Goal: Information Seeking & Learning: Learn about a topic

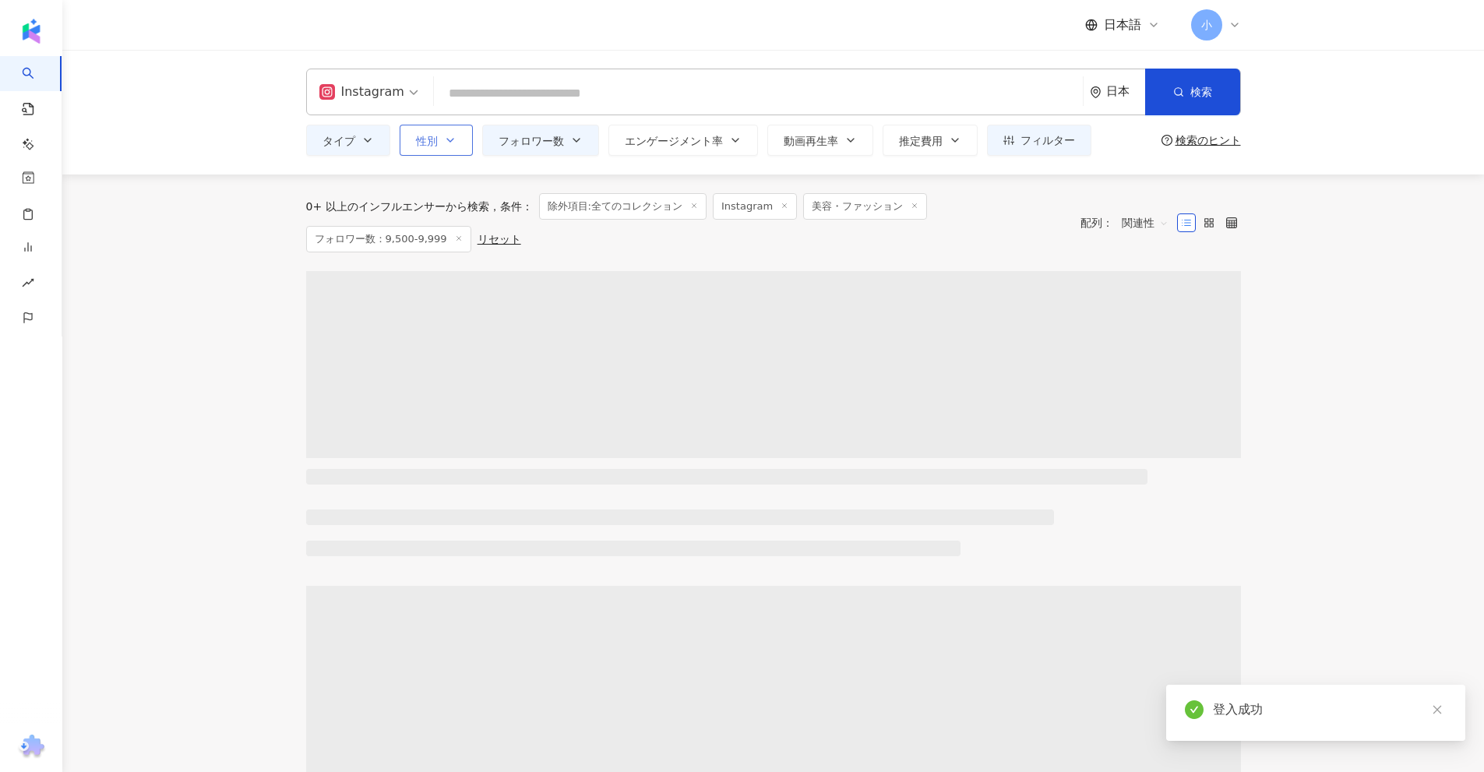
click at [435, 146] on span "性別" at bounding box center [427, 141] width 22 height 12
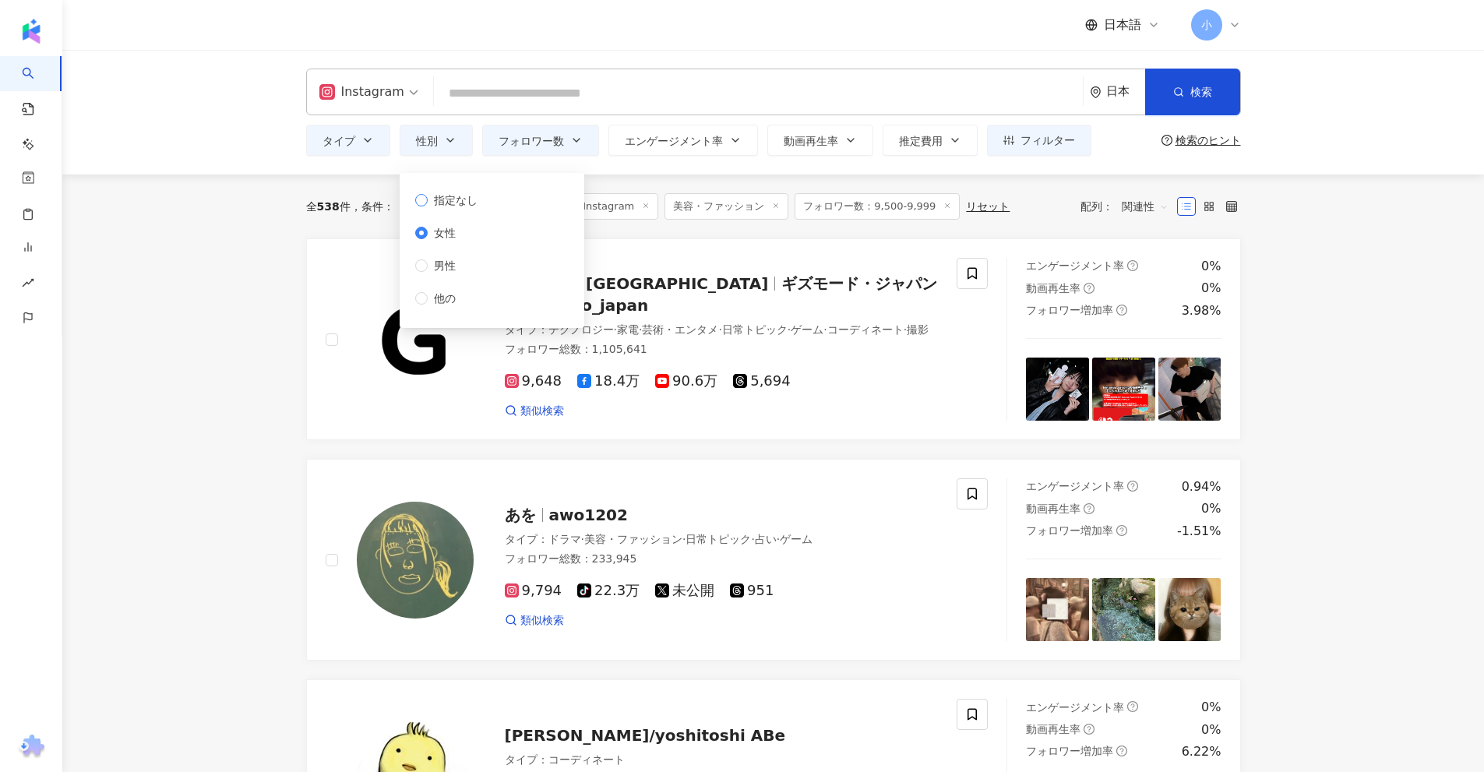
click at [435, 199] on span "指定なし" at bounding box center [456, 200] width 56 height 17
click at [361, 137] on icon "button" at bounding box center [367, 140] width 12 height 12
click at [532, 95] on input "search" at bounding box center [758, 94] width 636 height 30
click at [539, 137] on span "フォロワー数" at bounding box center [530, 141] width 65 height 12
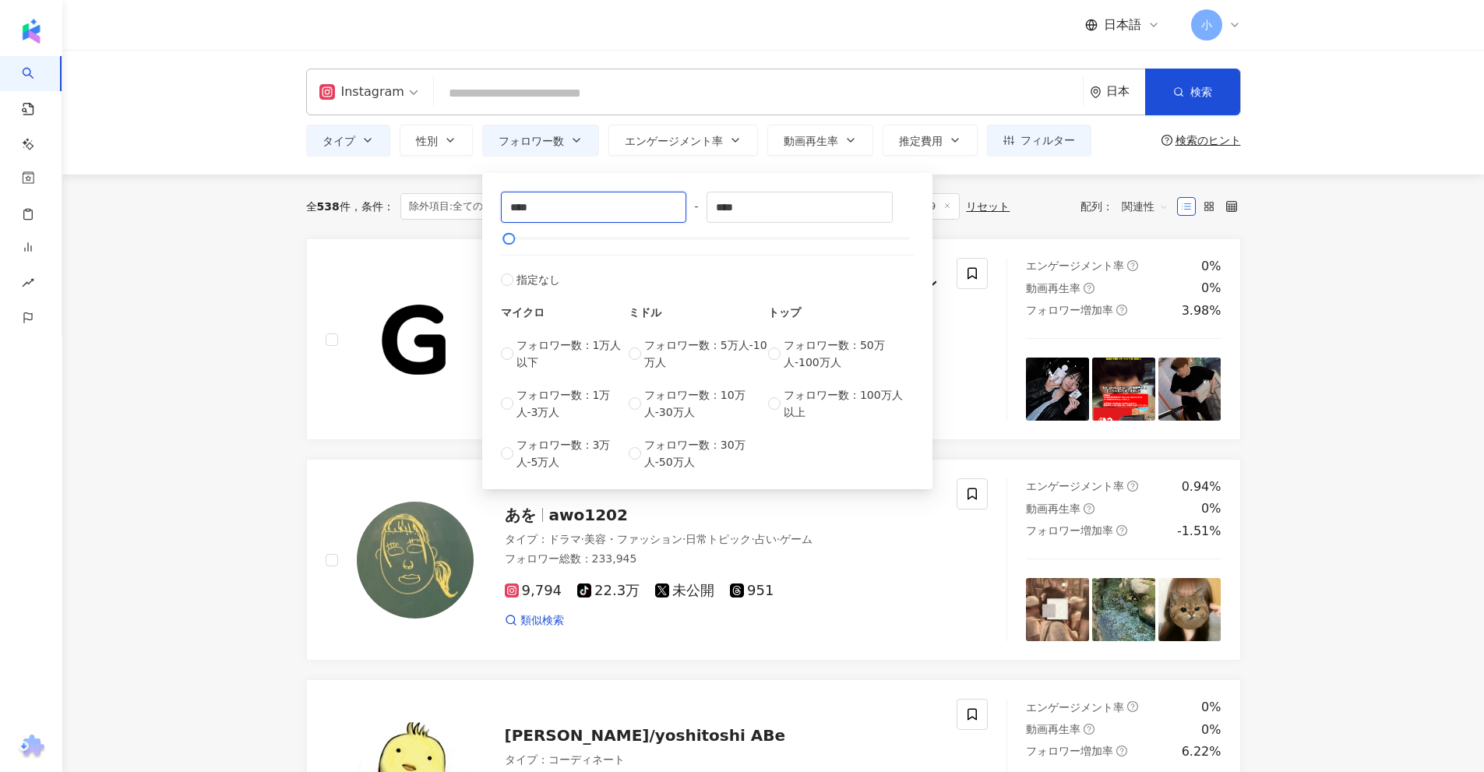
drag, startPoint x: 588, startPoint y: 206, endPoint x: 446, endPoint y: 220, distance: 142.4
type input "****"
drag, startPoint x: 757, startPoint y: 212, endPoint x: 682, endPoint y: 235, distance: 78.3
click at [682, 235] on div "**** - ***** 指定なし マイクロ フォロワー数：1万人以下 フォロワー数：1万人-3万人 フォロワー数：3万人-5万人 ミドル フォロワー数：5万…" at bounding box center [707, 331] width 413 height 279
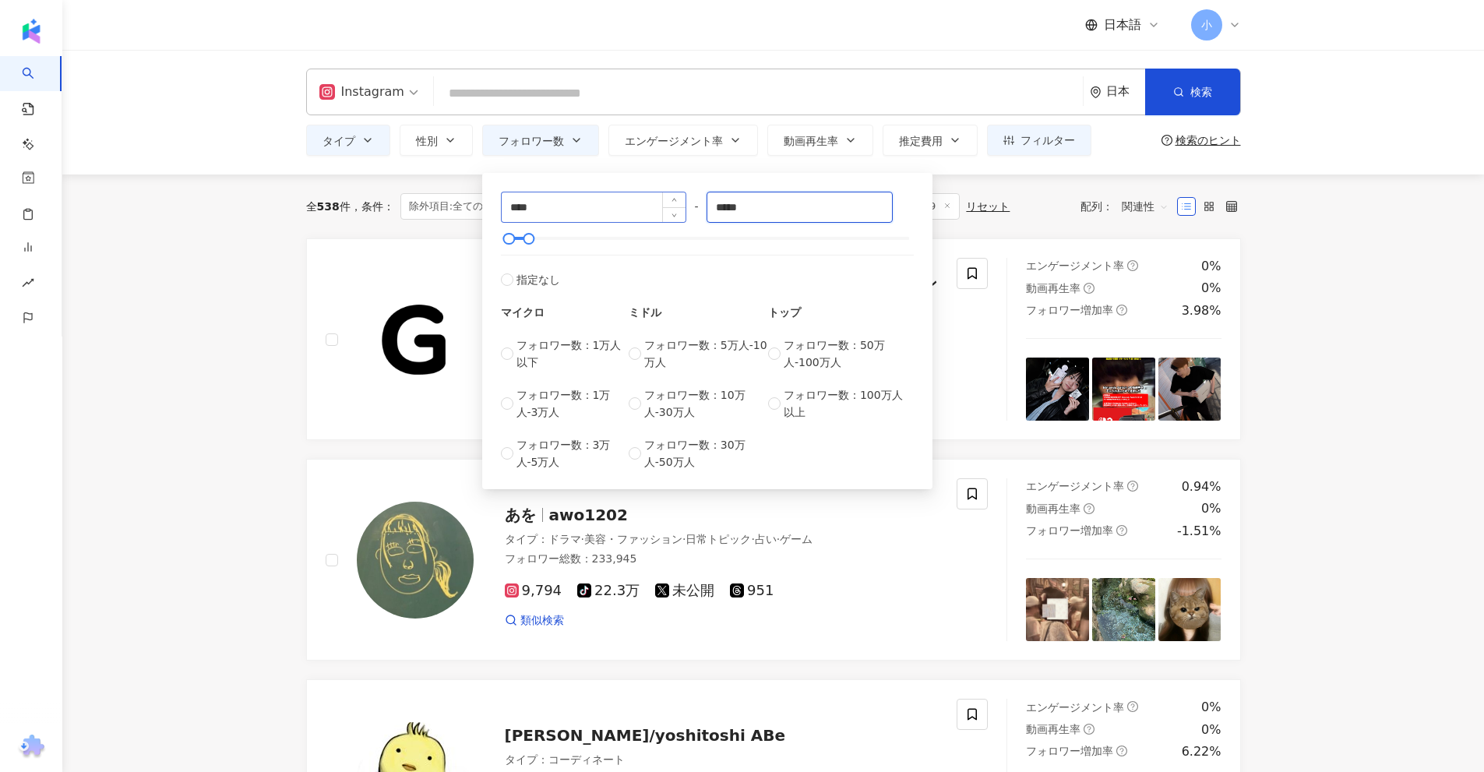
type input "*****"
drag, startPoint x: 552, startPoint y: 213, endPoint x: 407, endPoint y: 230, distance: 146.6
type input "*****"
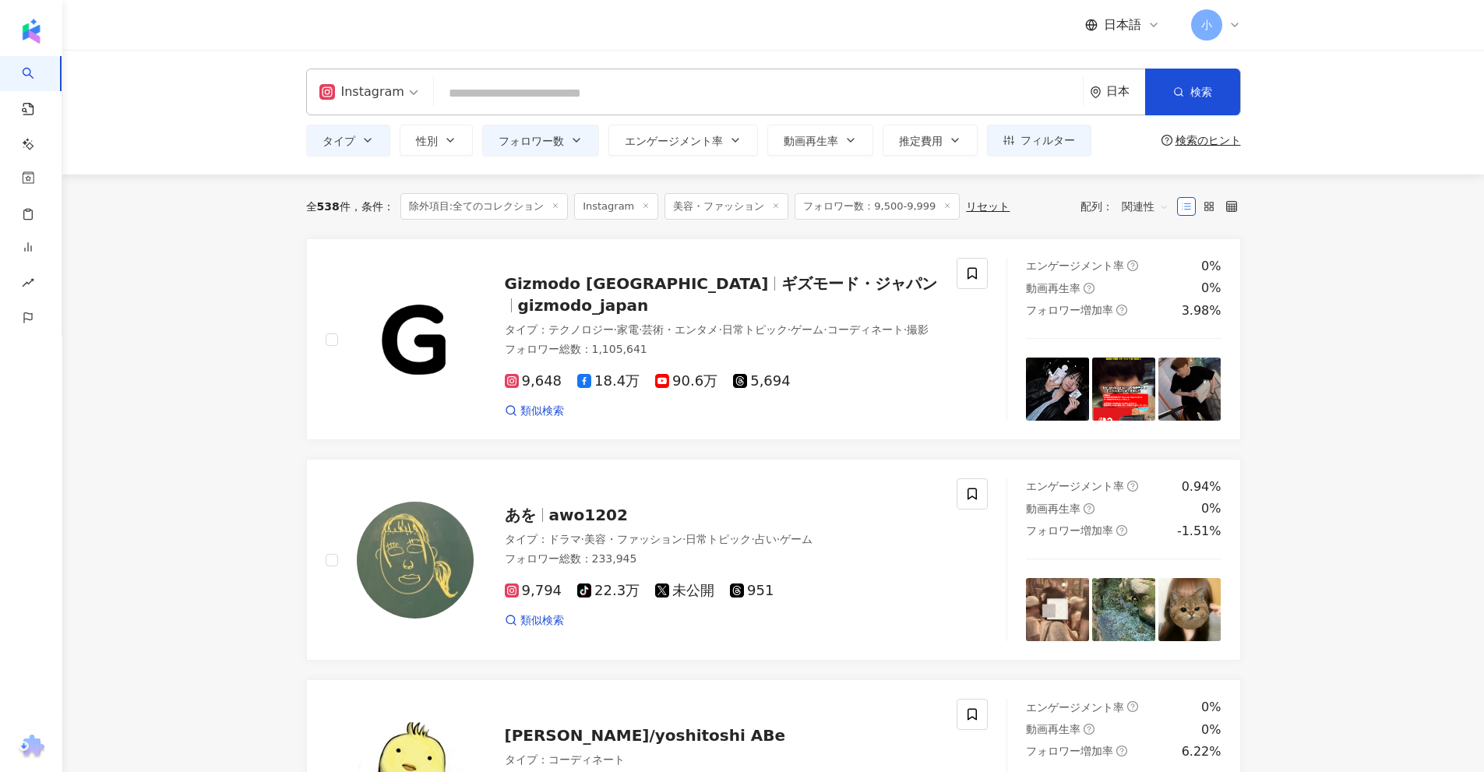
click at [682, 84] on input "search" at bounding box center [758, 94] width 636 height 30
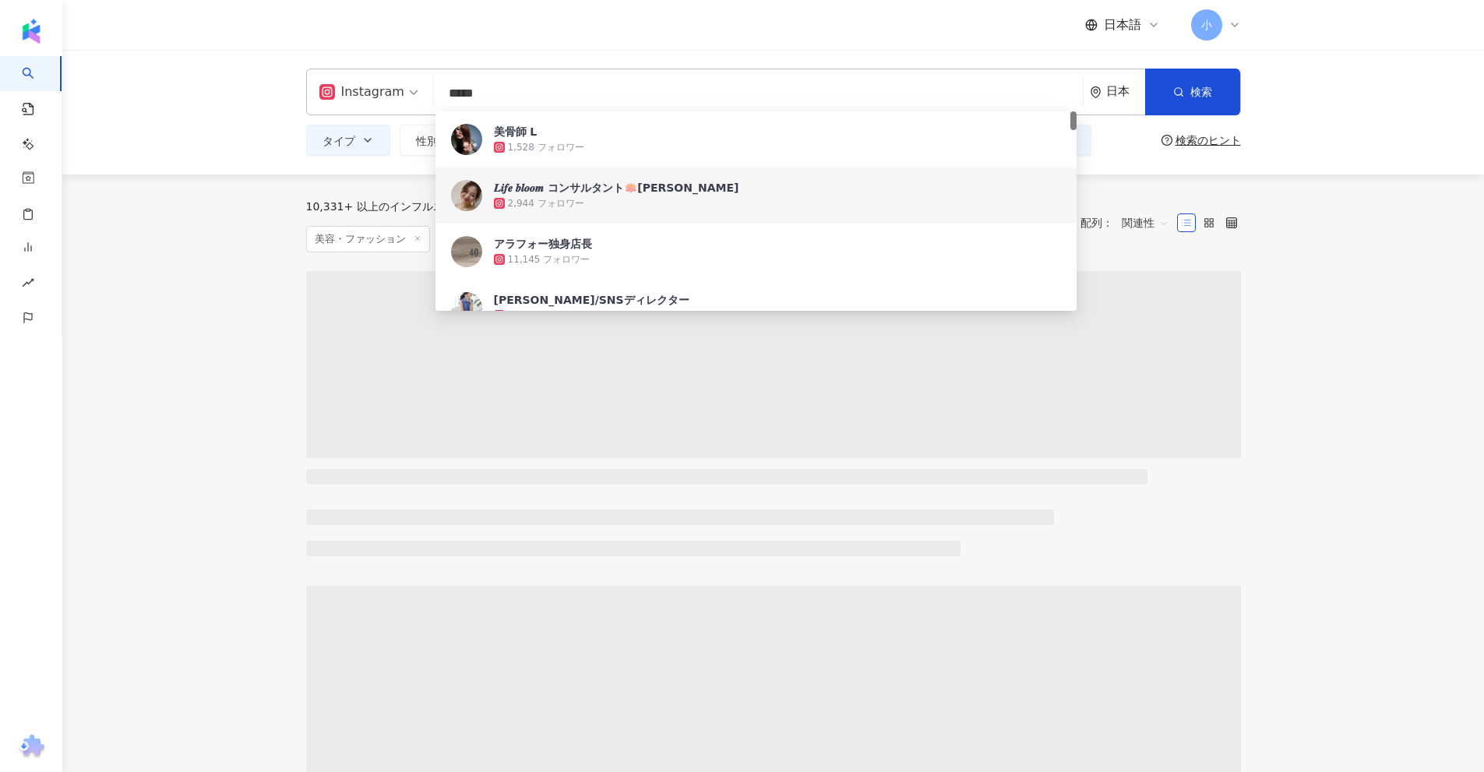
type input "*****"
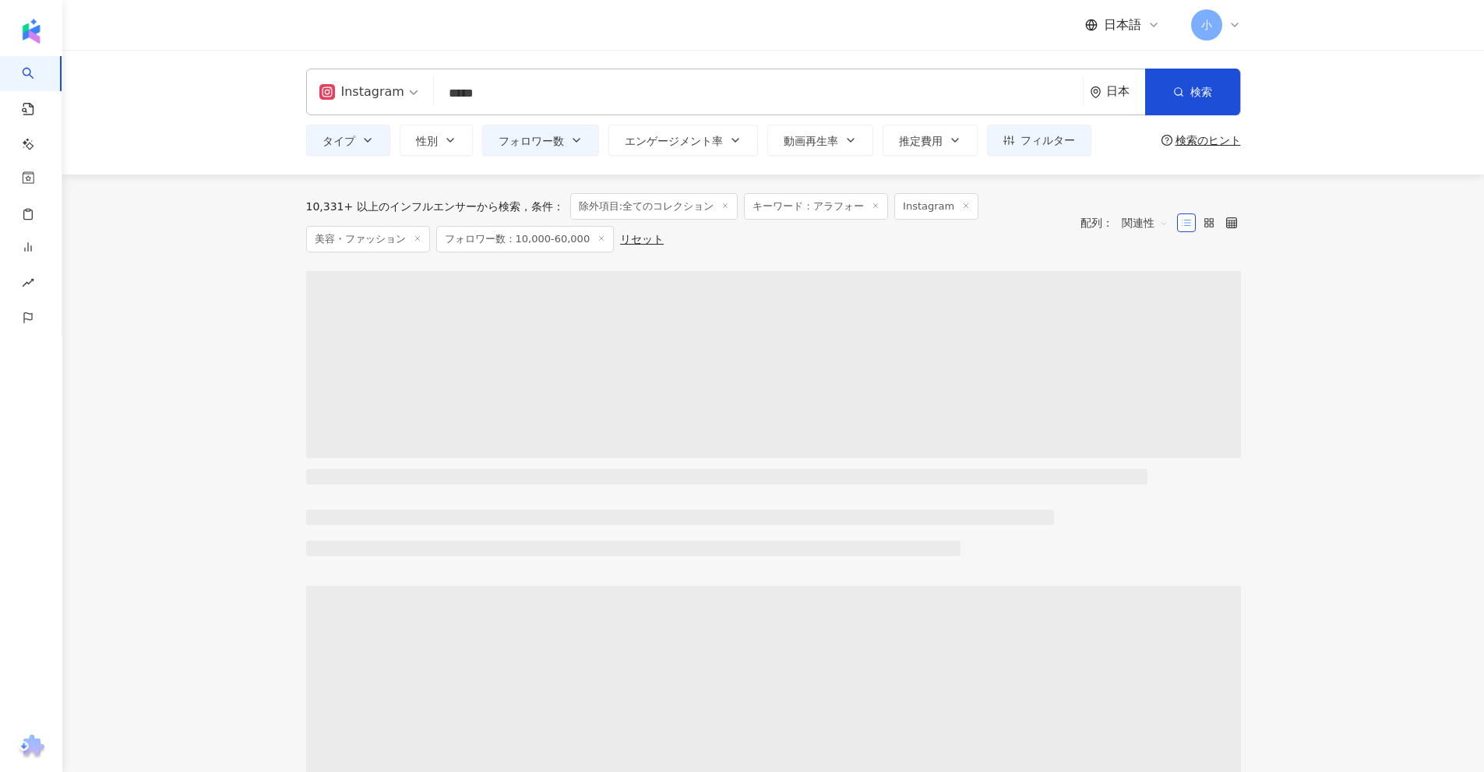
click at [1193, 224] on span at bounding box center [1186, 222] width 19 height 19
click at [1145, 227] on span "関連性" at bounding box center [1145, 222] width 47 height 25
click at [1155, 336] on div "エンゲージメント率" at bounding box center [1175, 334] width 98 height 17
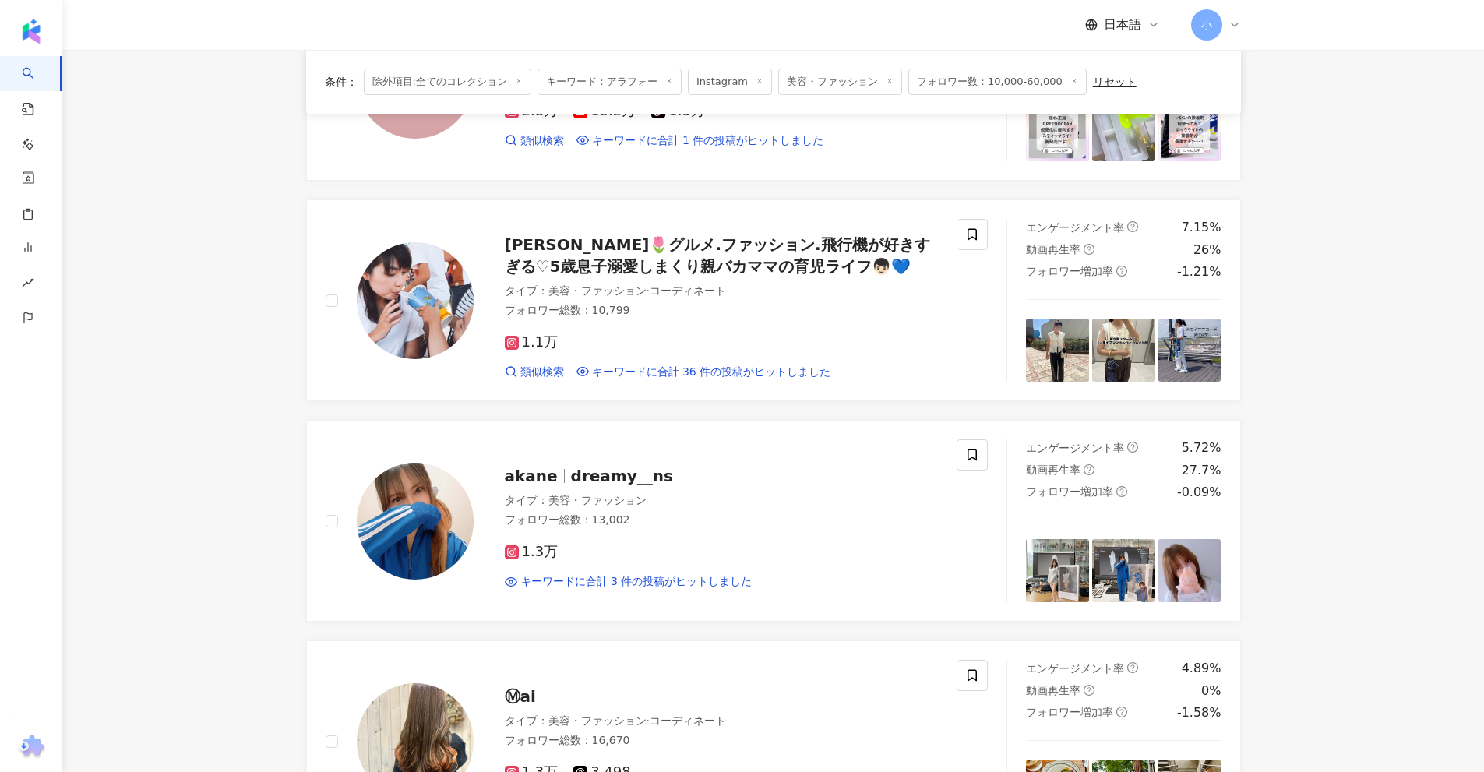
scroll to position [779, 0]
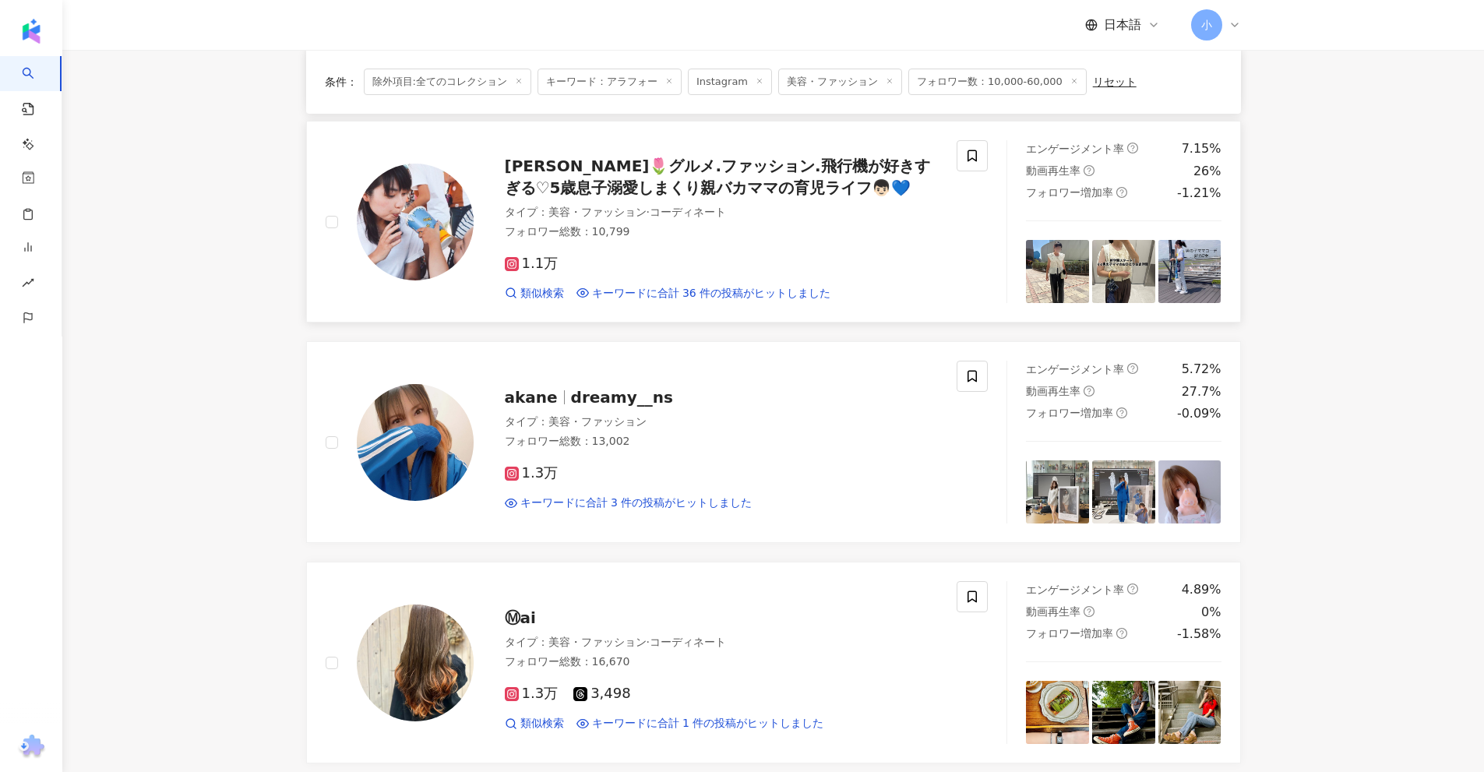
click at [846, 166] on span "森山よしこ🌷グルメ.ファッション.飛行機が好きすぎる♡5歳息子溺愛しまくり親バカママの育児ライフ👦🏻💙" at bounding box center [717, 177] width 425 height 41
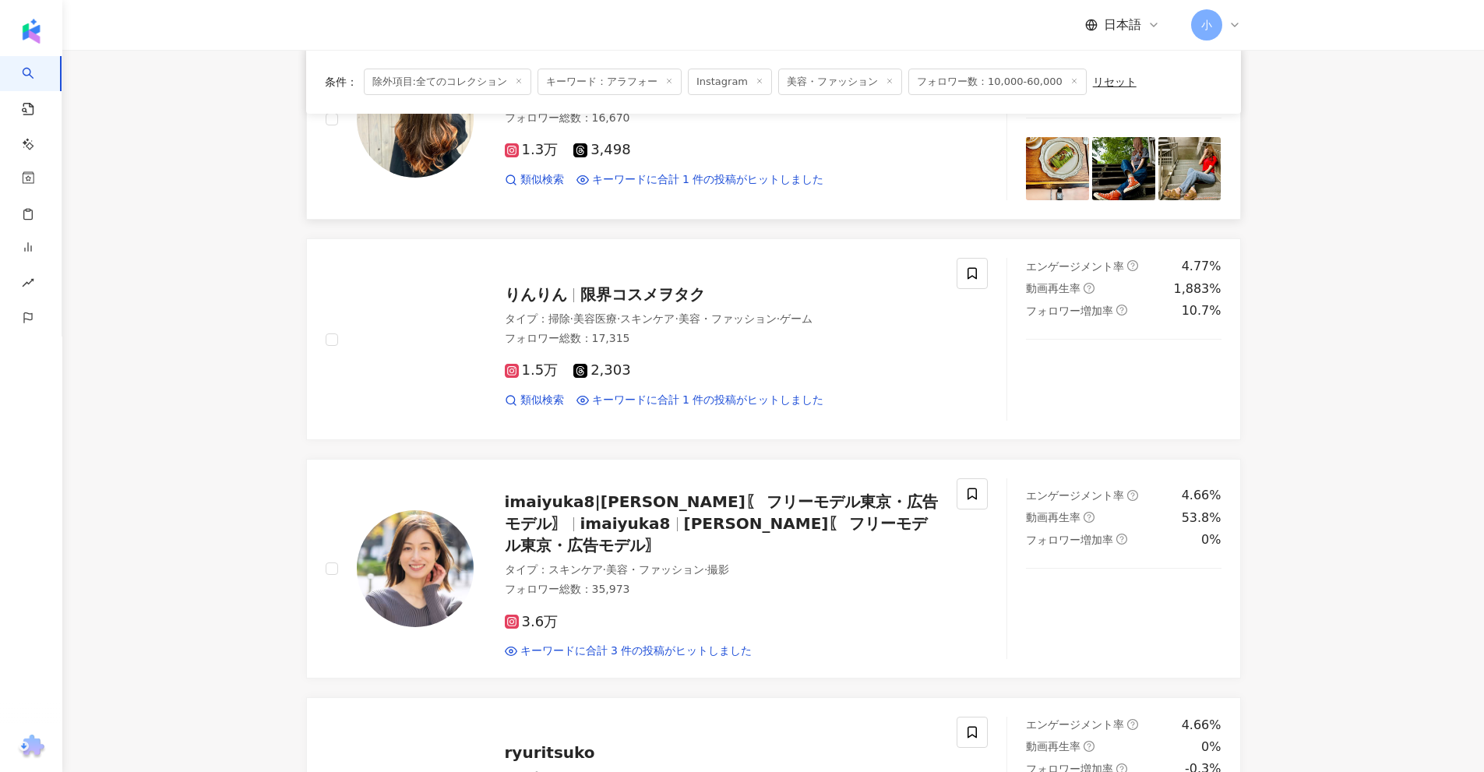
scroll to position [1324, 0]
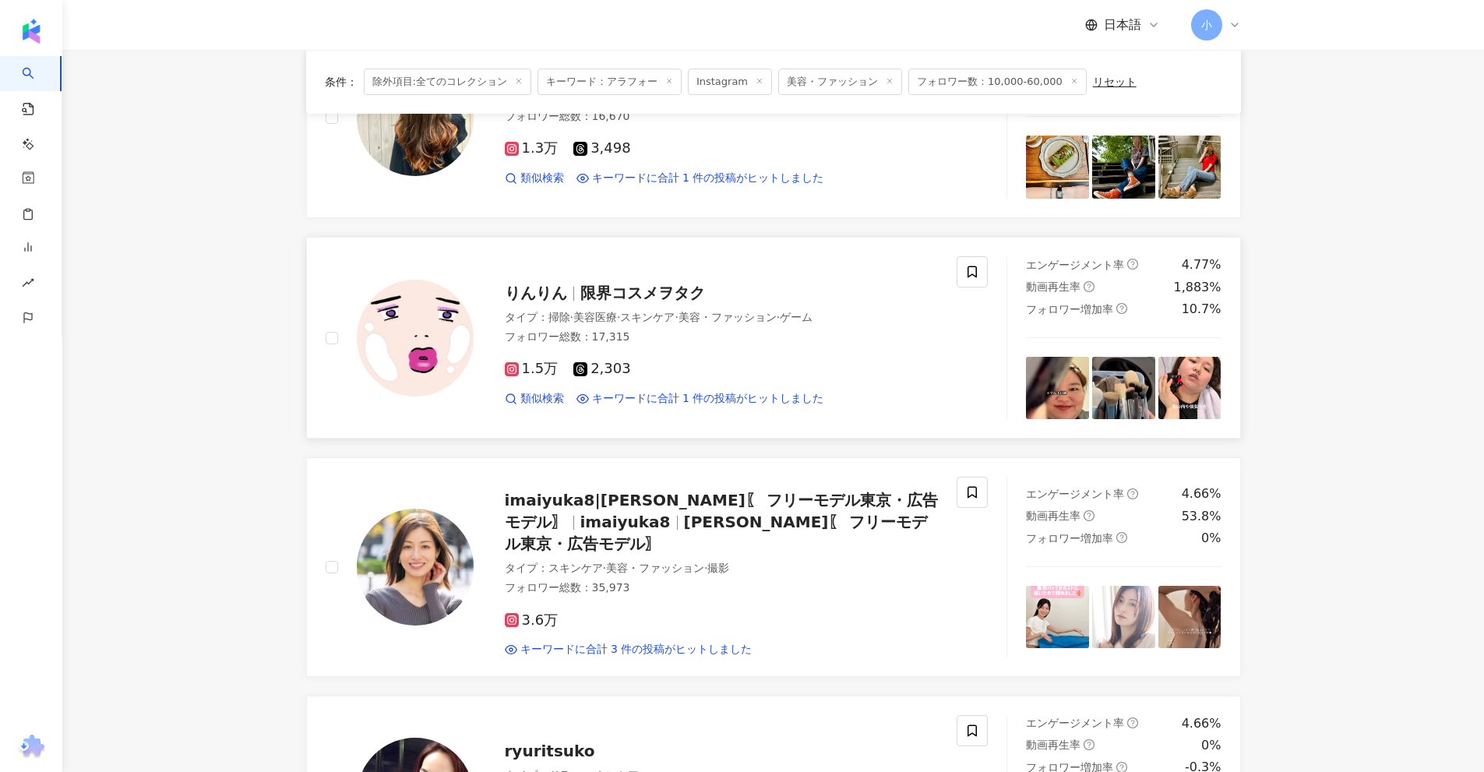
click at [661, 288] on span "限界コスメヲタク" at bounding box center [642, 293] width 125 height 19
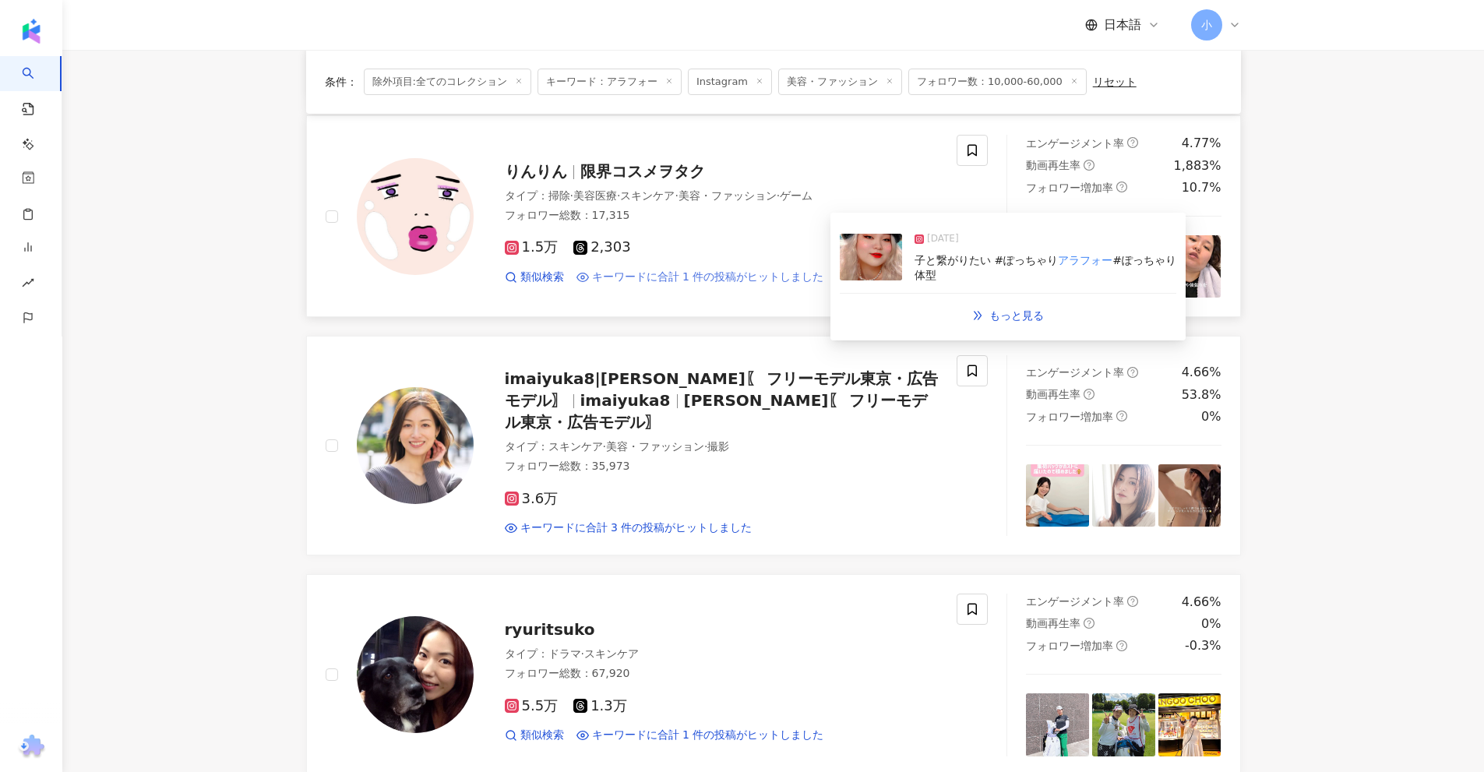
scroll to position [1480, 0]
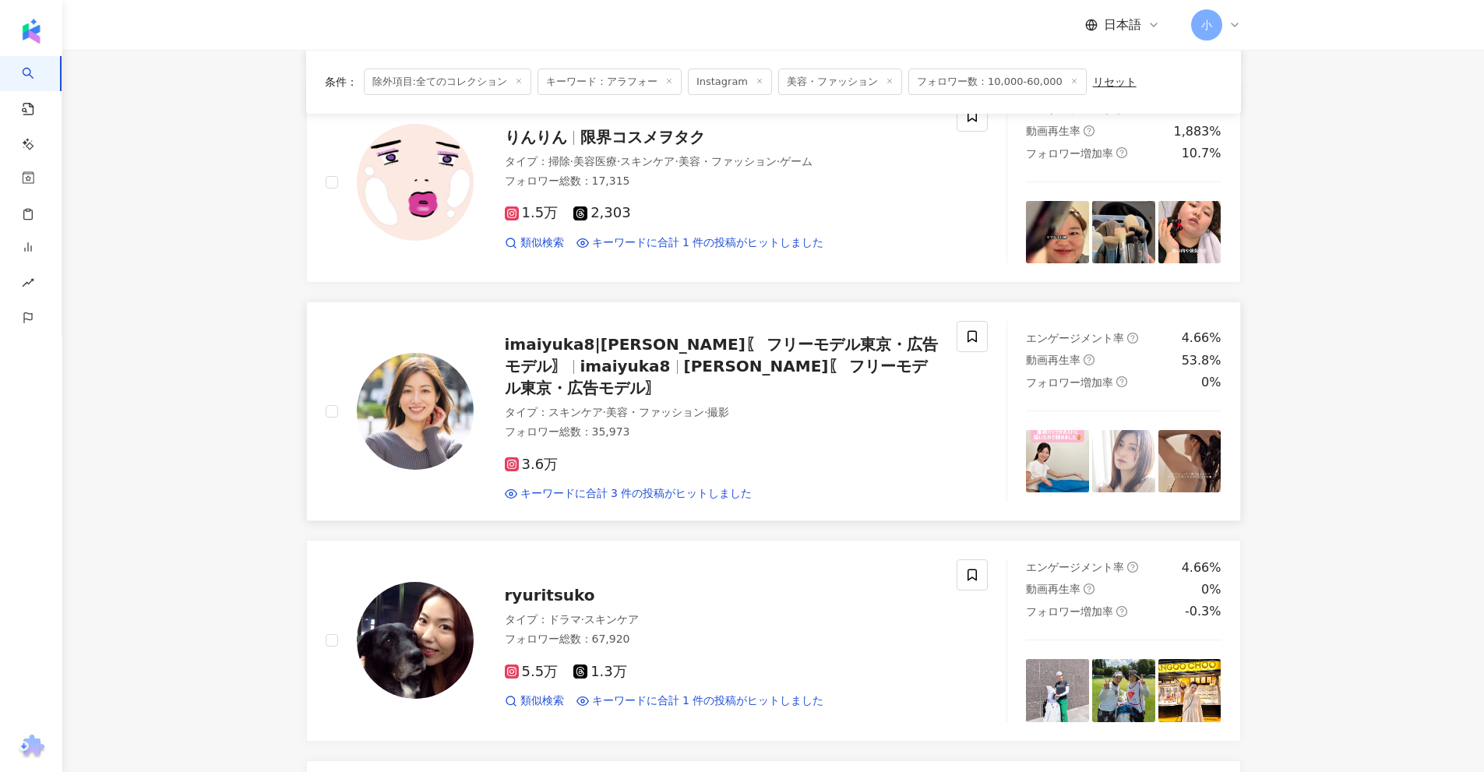
click at [776, 368] on span "今井ゆか〖 フリーモデル東京・広告モデル〗" at bounding box center [716, 377] width 423 height 41
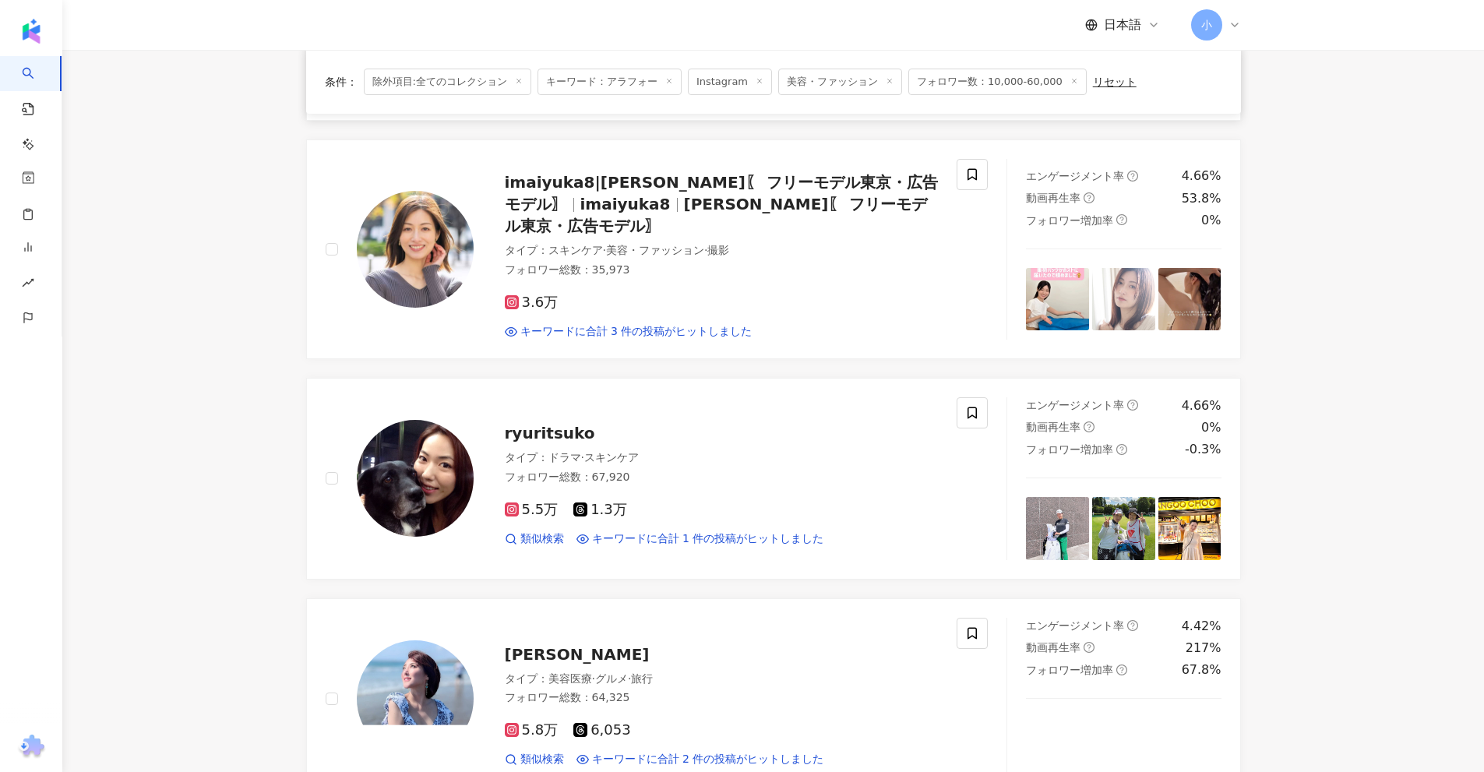
scroll to position [1791, 0]
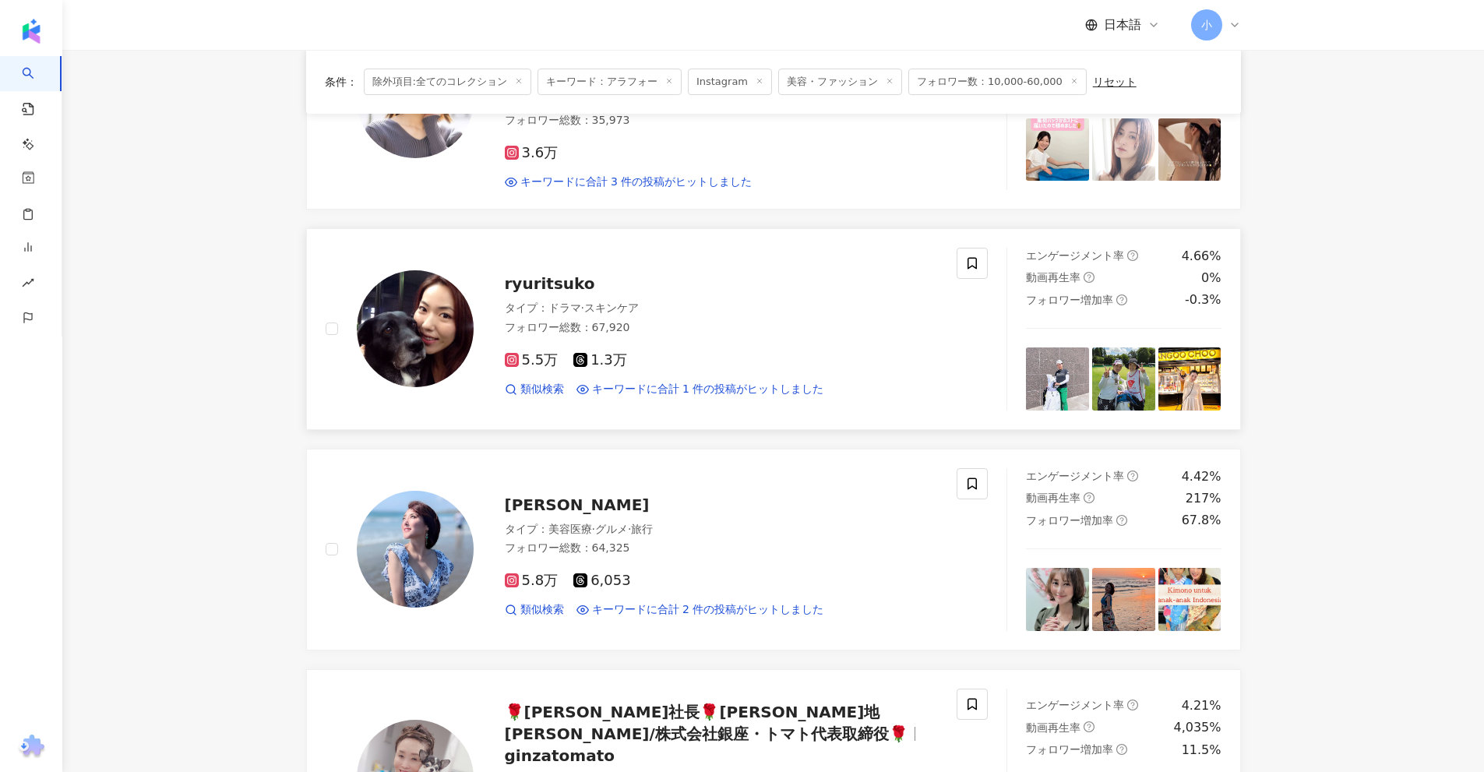
click at [533, 274] on span "ryuritsuko" at bounding box center [550, 283] width 90 height 19
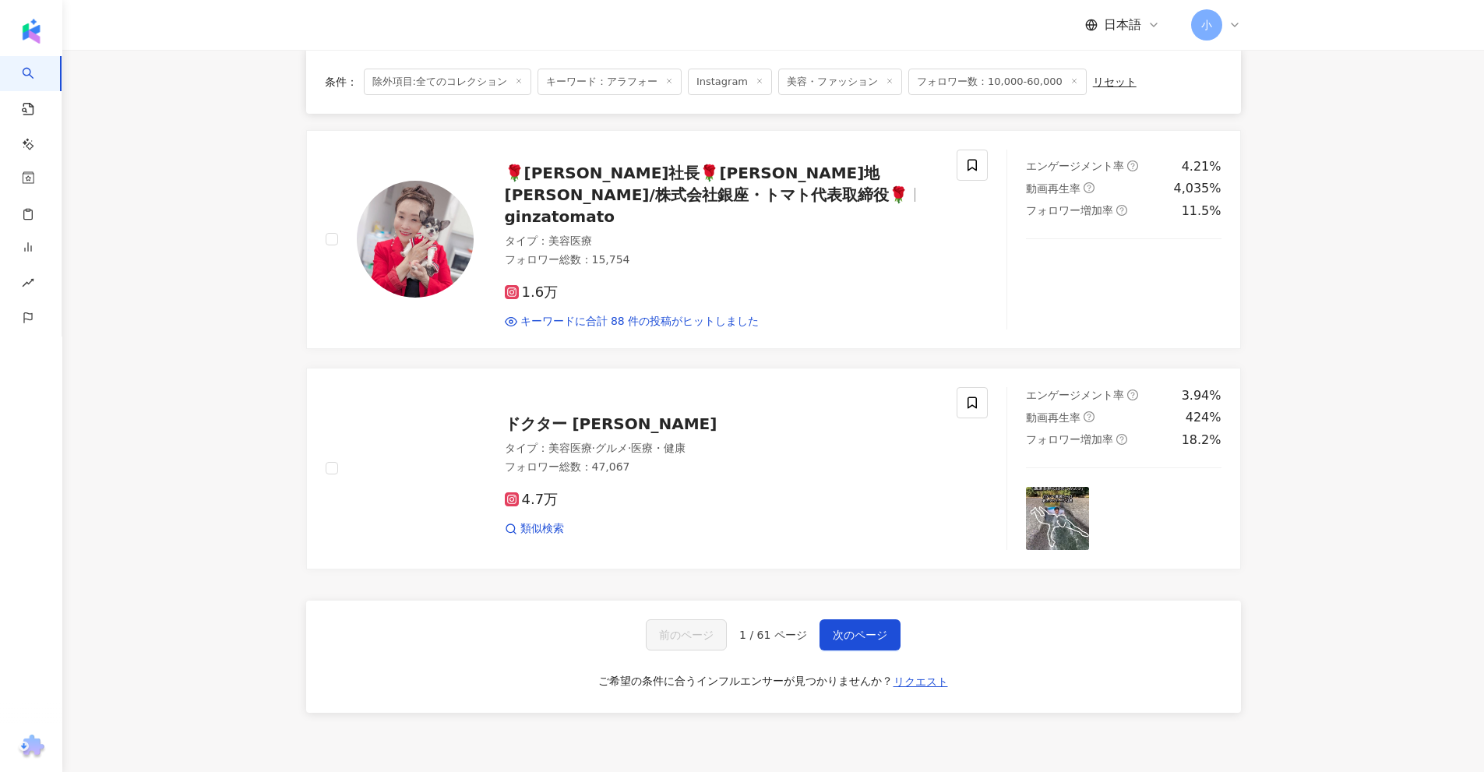
scroll to position [2415, 0]
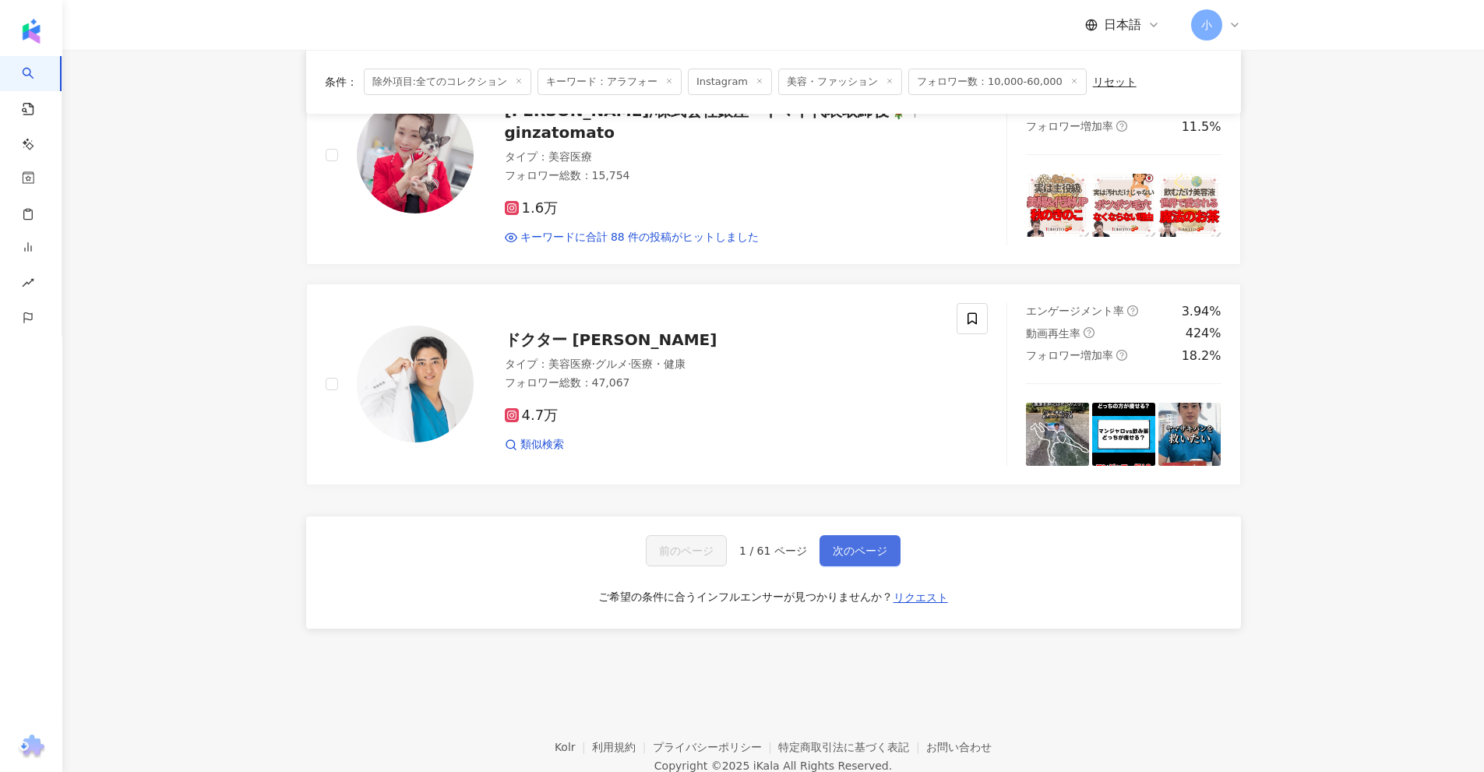
click at [863, 544] on span "次のページ" at bounding box center [860, 550] width 55 height 12
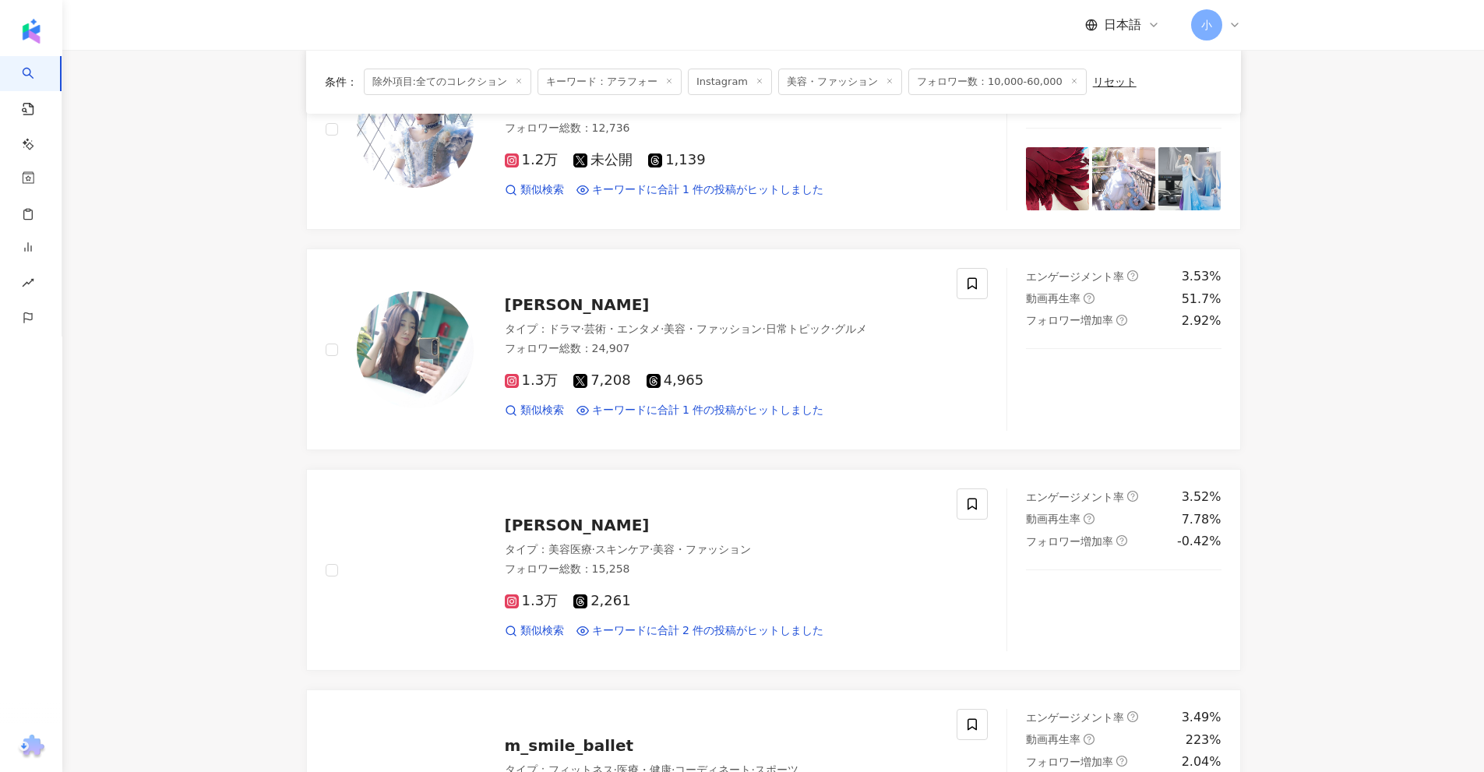
scroll to position [1090, 0]
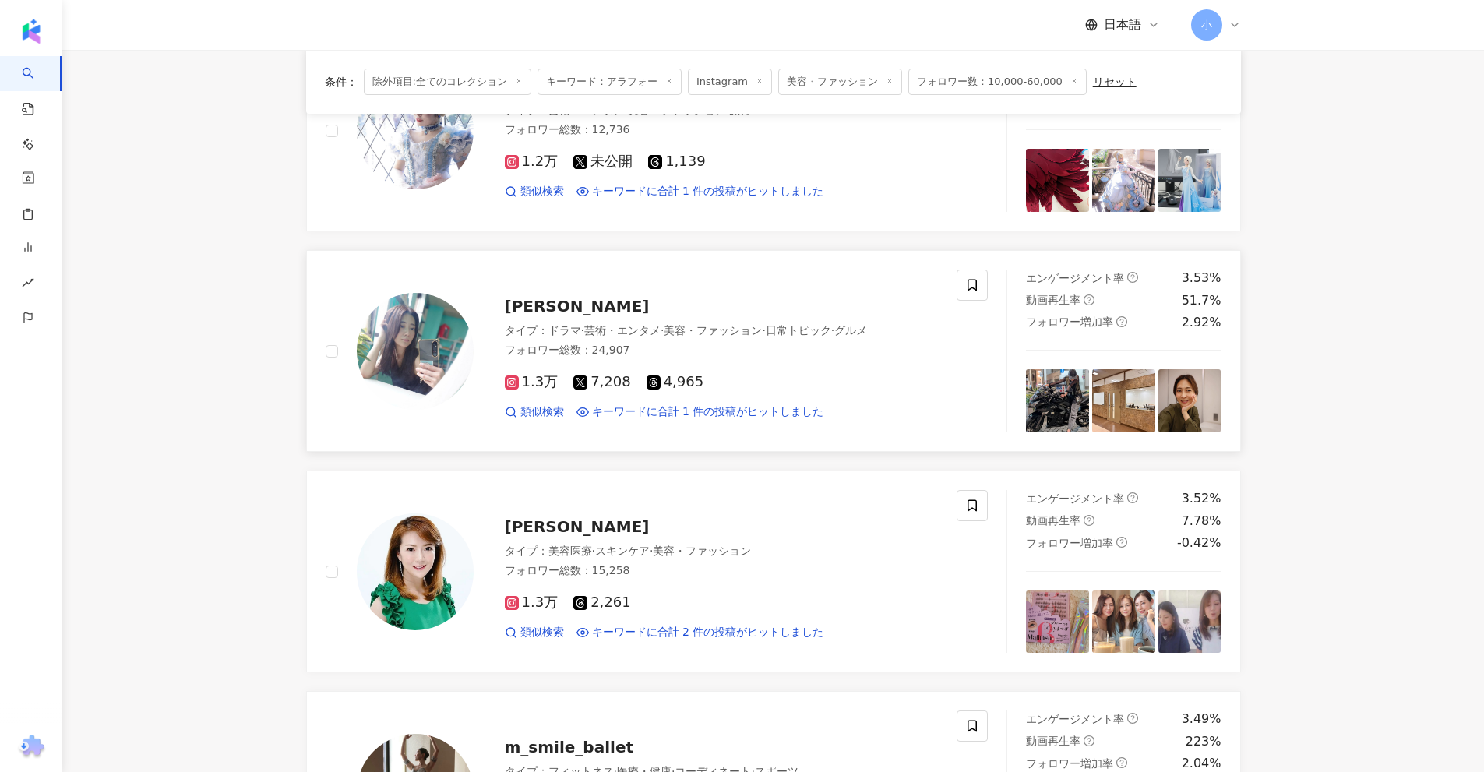
click at [562, 303] on span "山田 彩乃" at bounding box center [577, 306] width 145 height 19
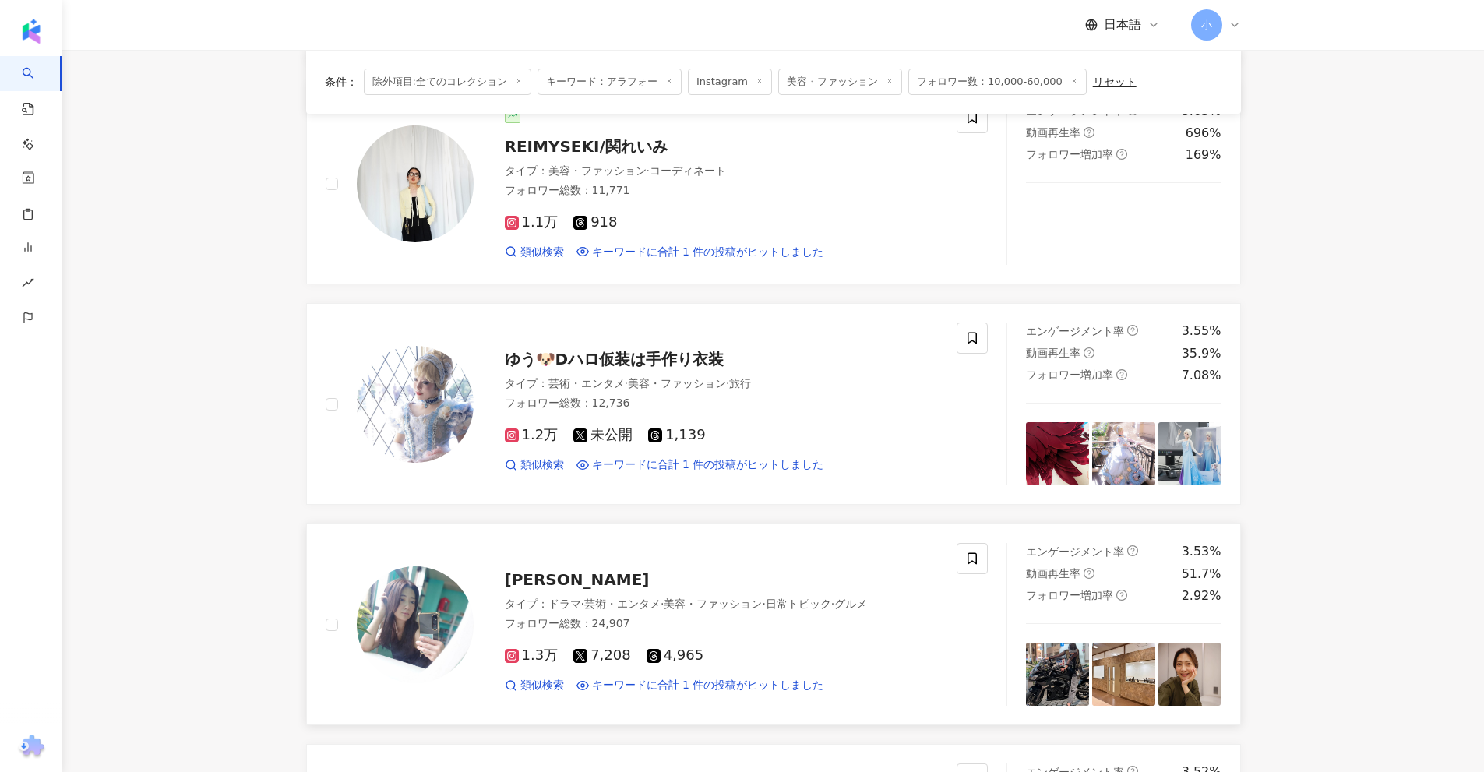
scroll to position [701, 0]
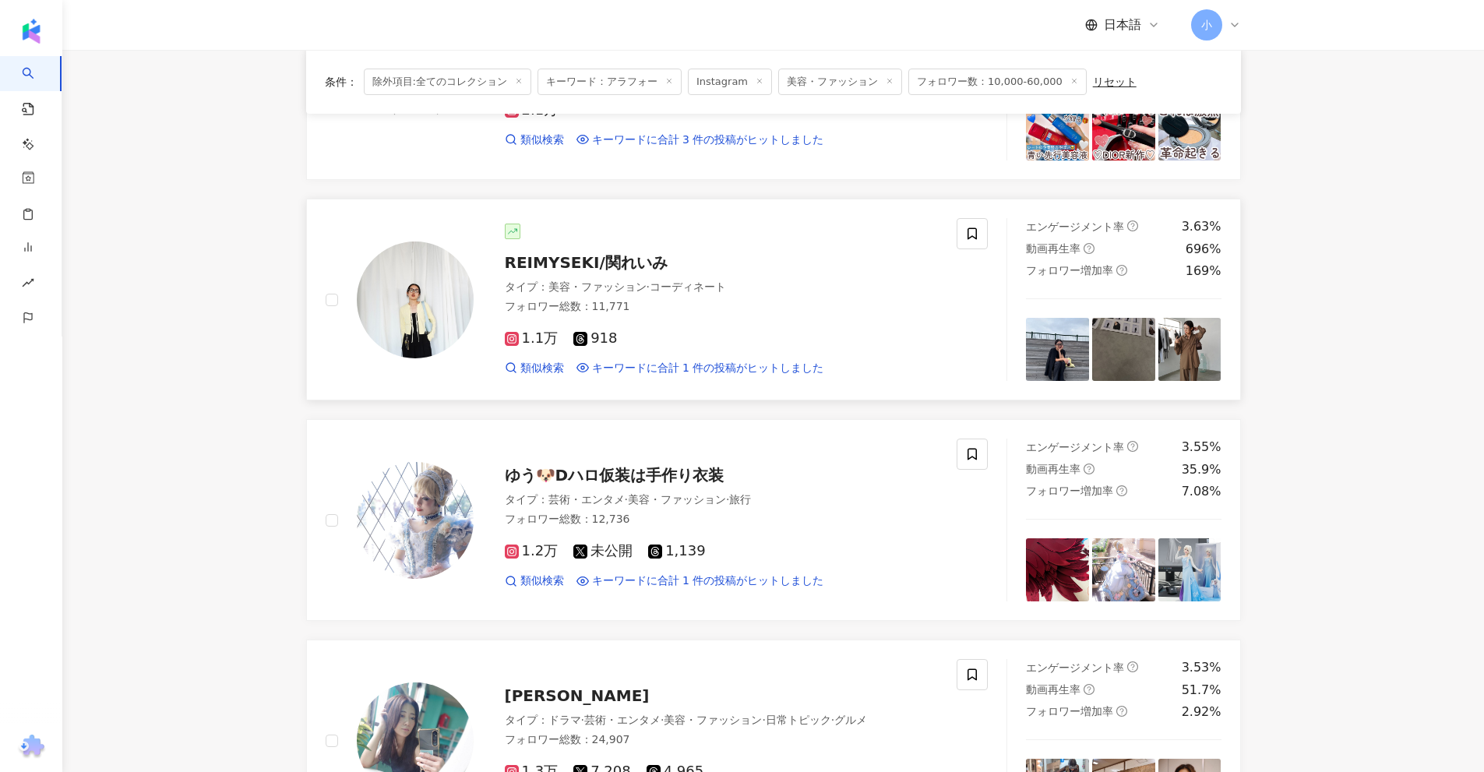
click at [570, 264] on span "REIMYSEKI/関れいみ" at bounding box center [586, 262] width 163 height 19
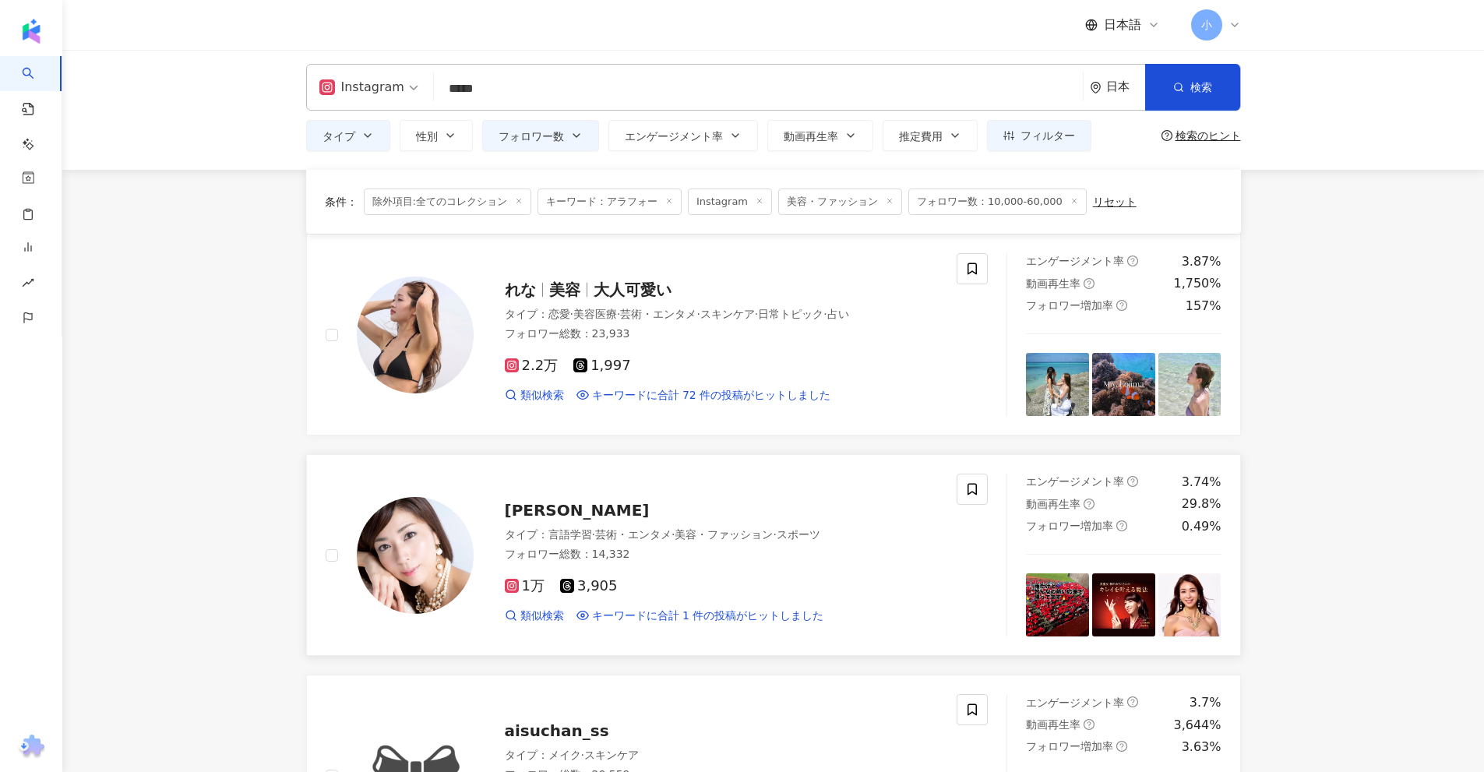
scroll to position [0, 0]
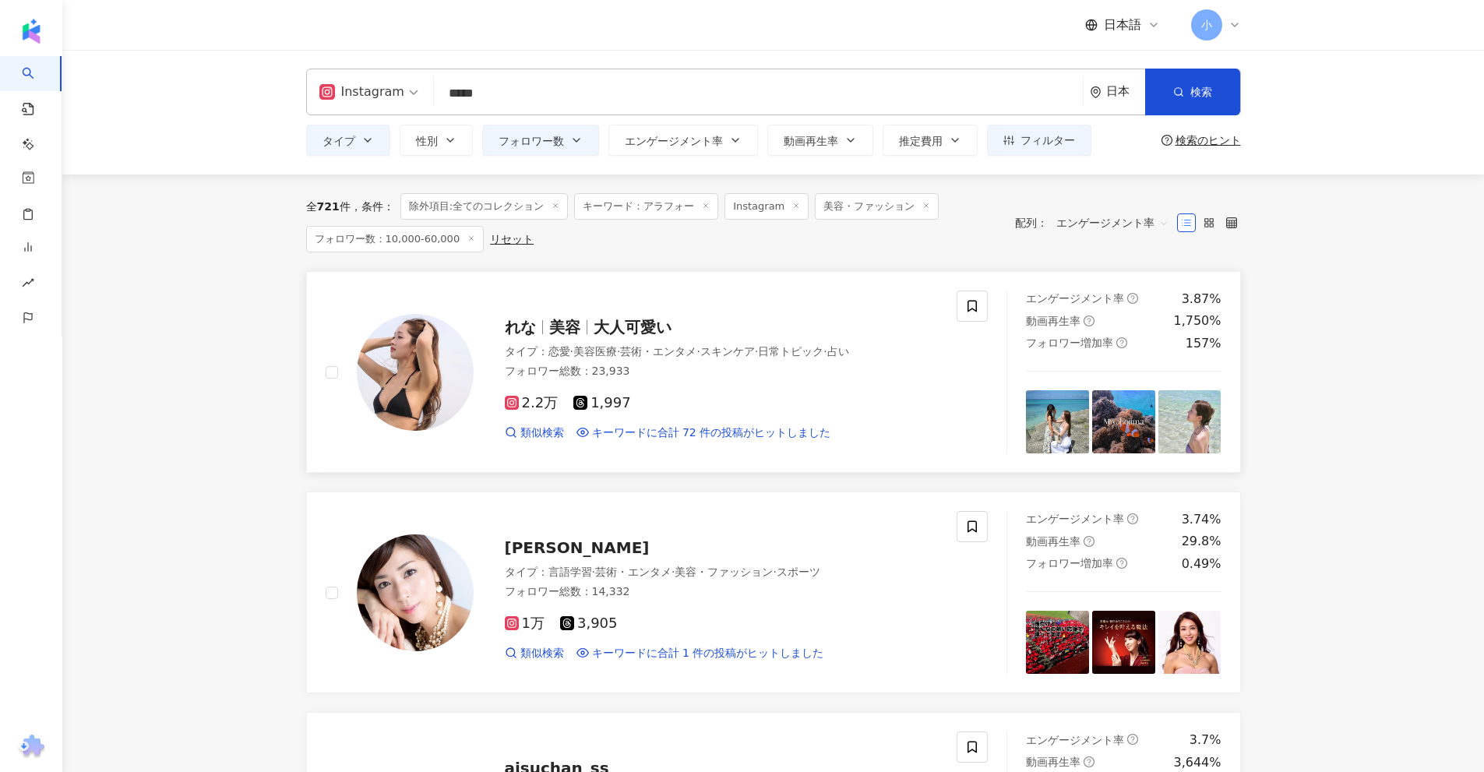
click at [595, 326] on span "大人可愛い" at bounding box center [633, 327] width 78 height 19
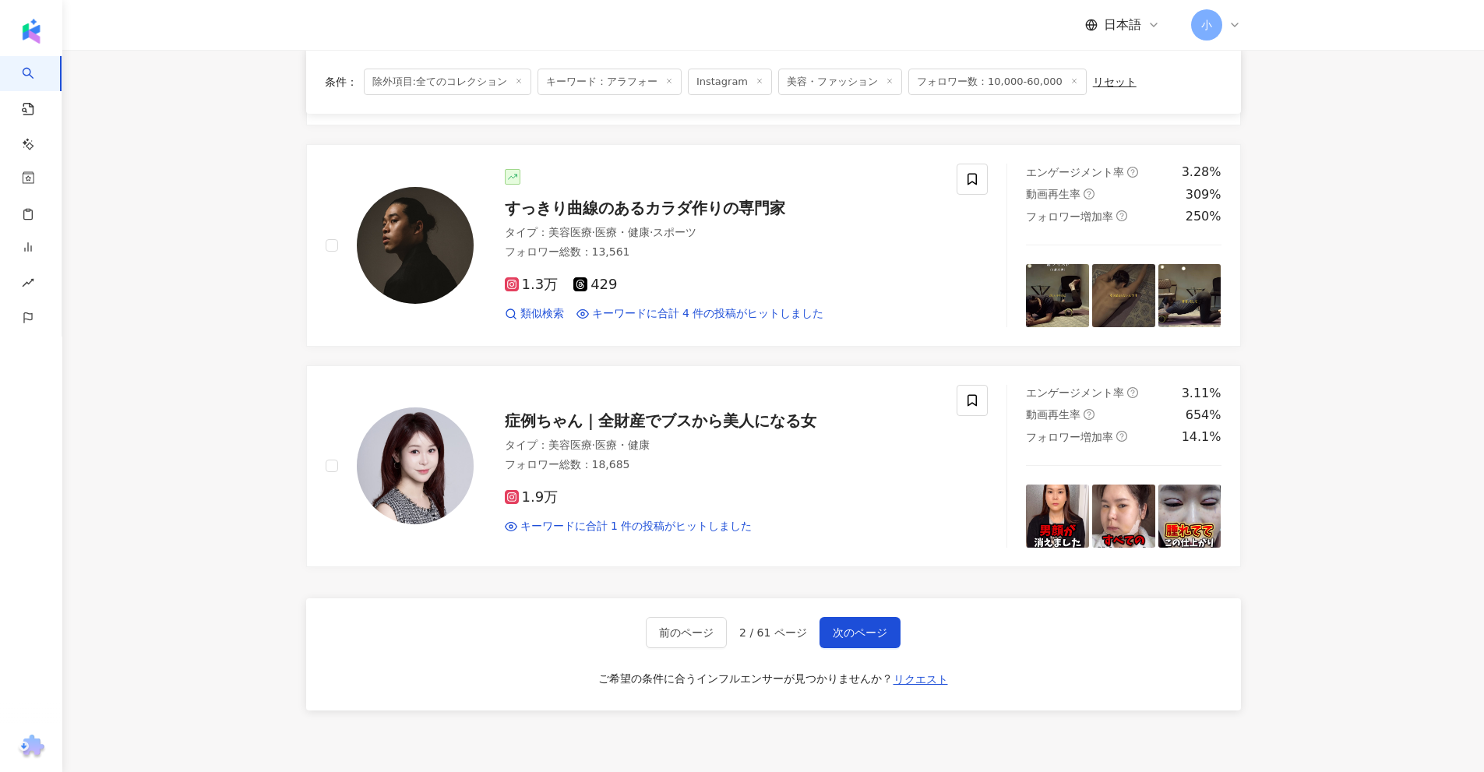
scroll to position [2449, 0]
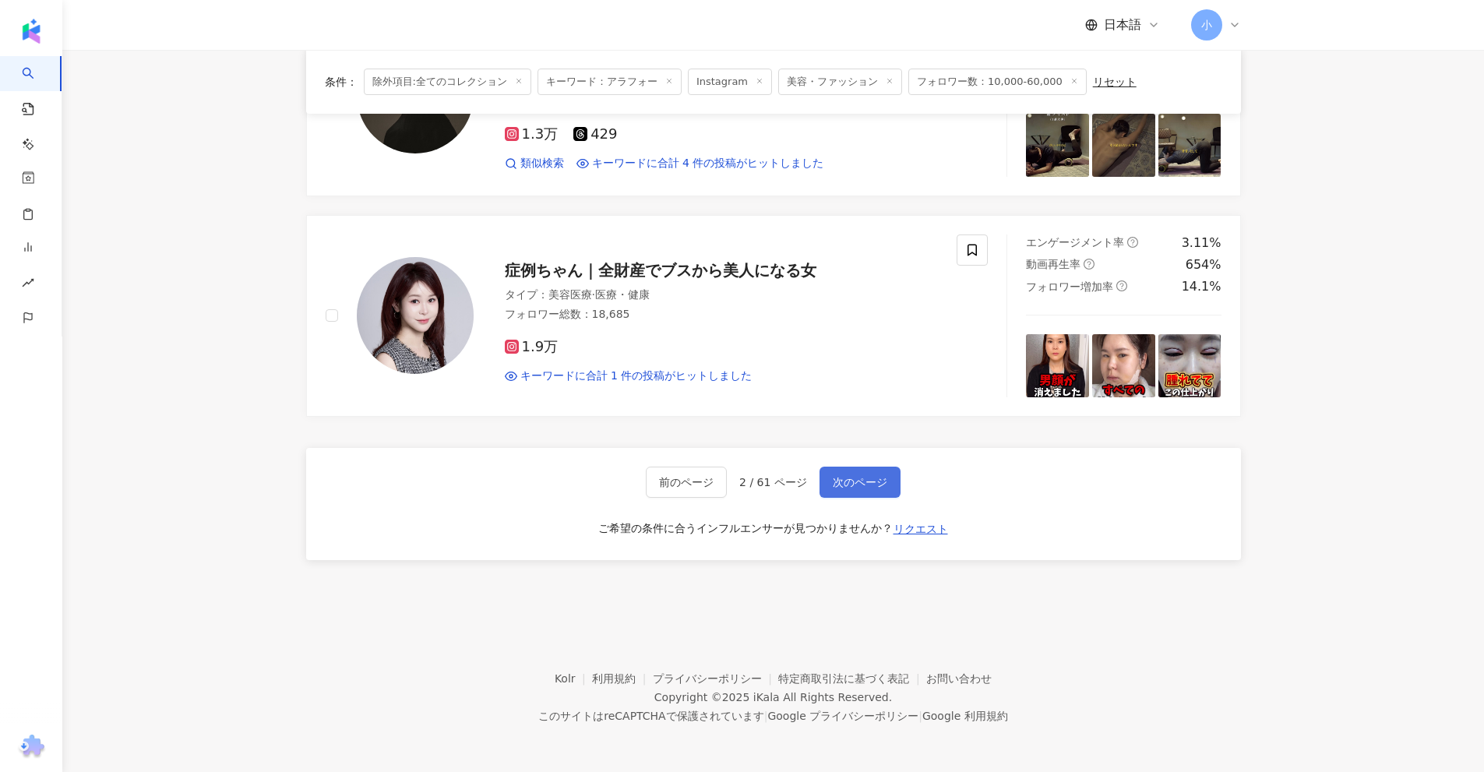
click at [861, 483] on span "次のページ" at bounding box center [860, 482] width 55 height 12
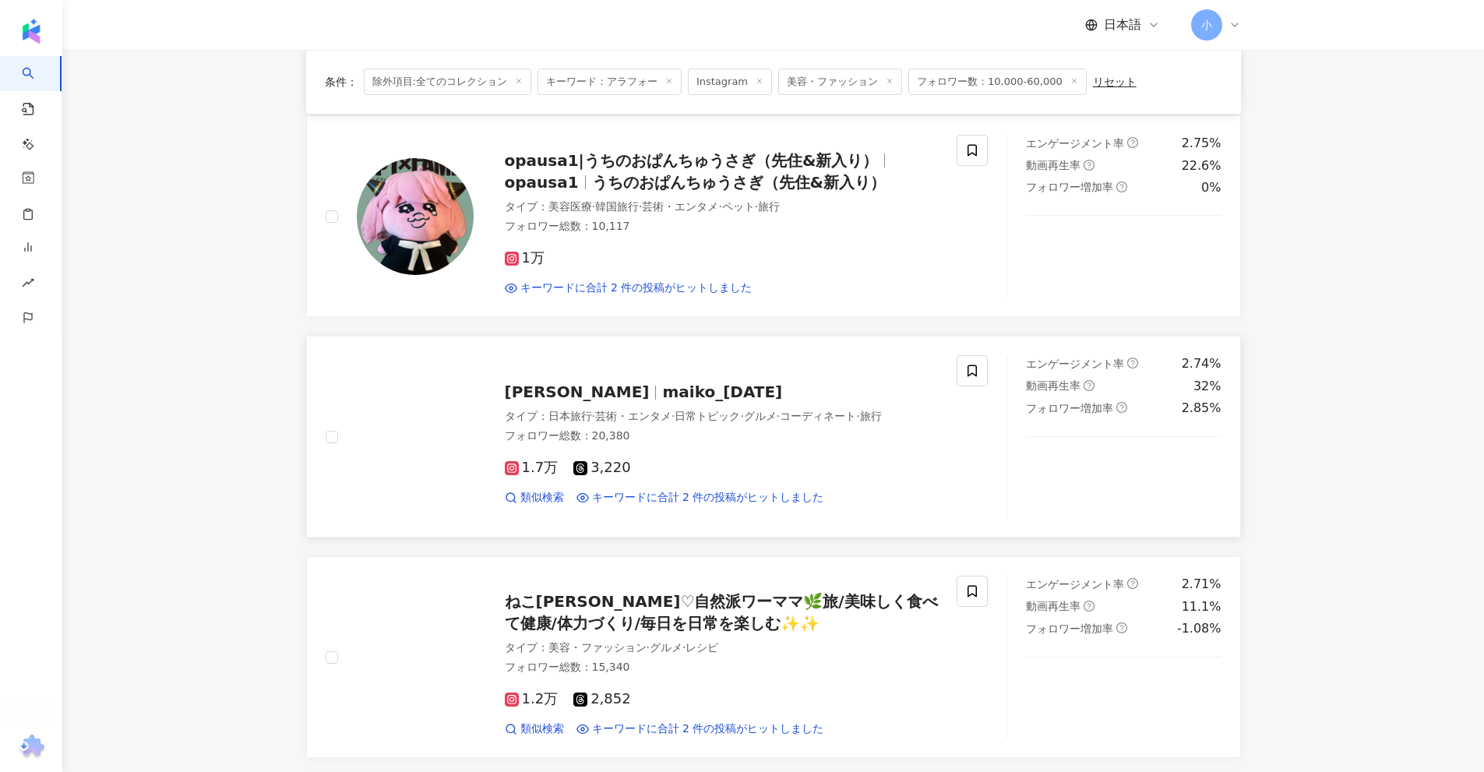
scroll to position [1203, 0]
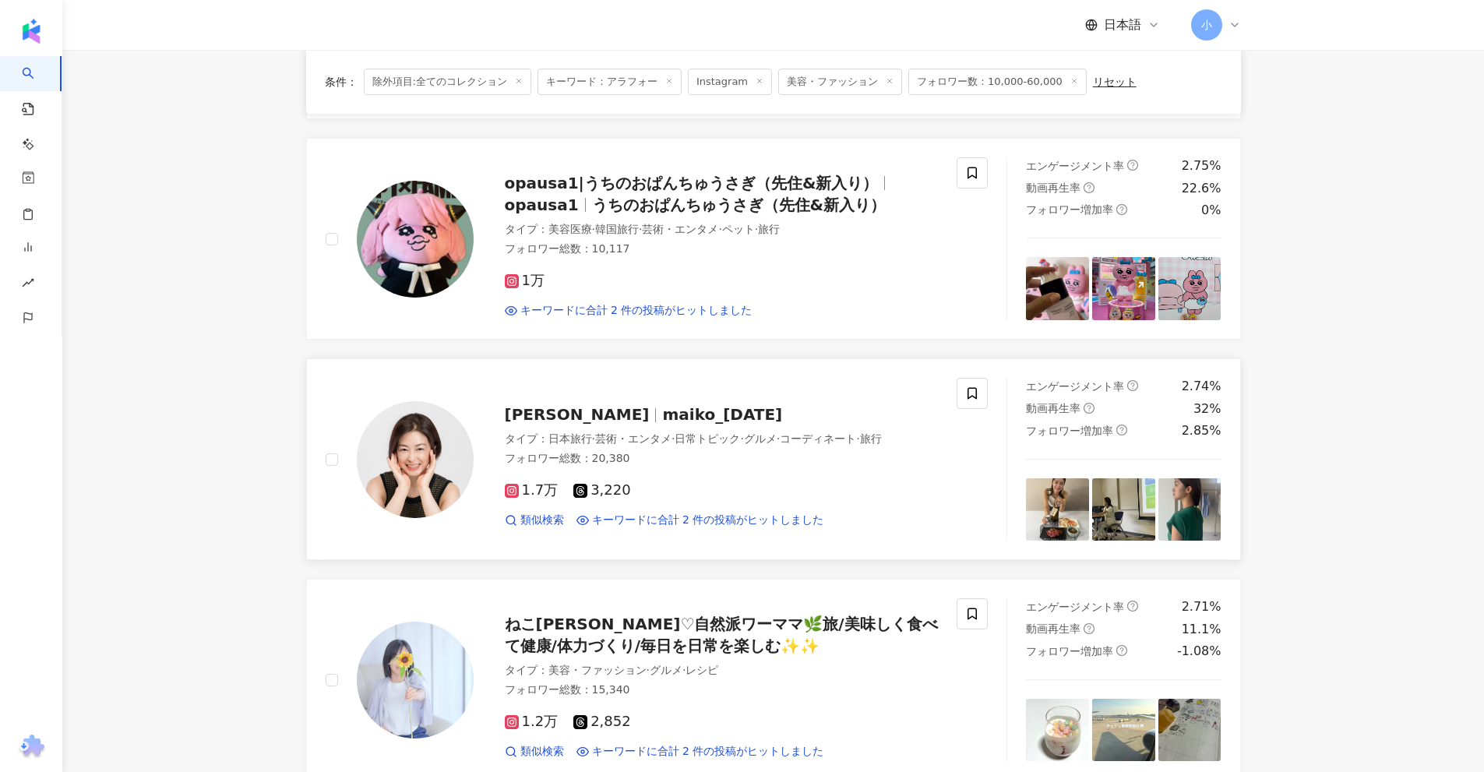
click at [662, 415] on span "maiko_1225" at bounding box center [722, 414] width 120 height 19
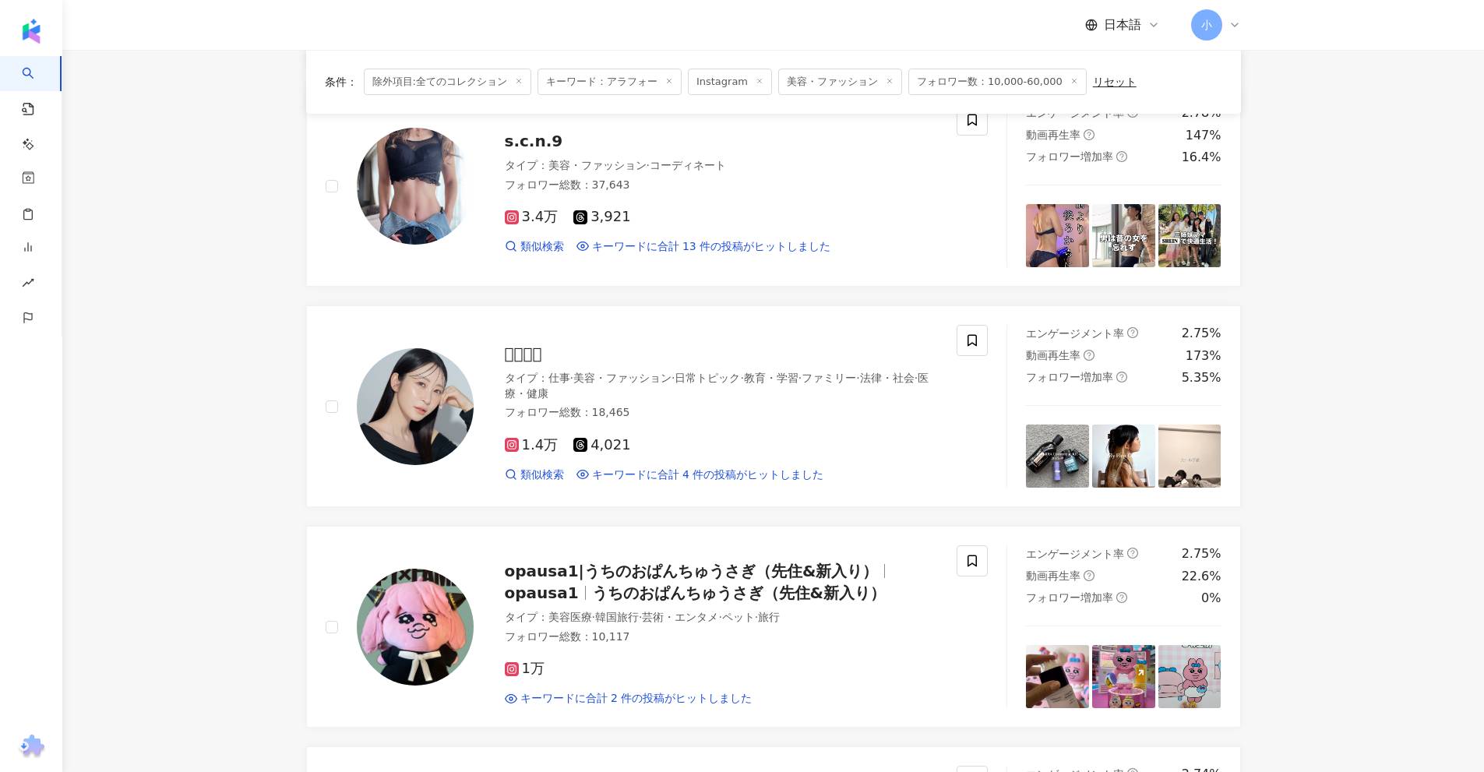
scroll to position [813, 0]
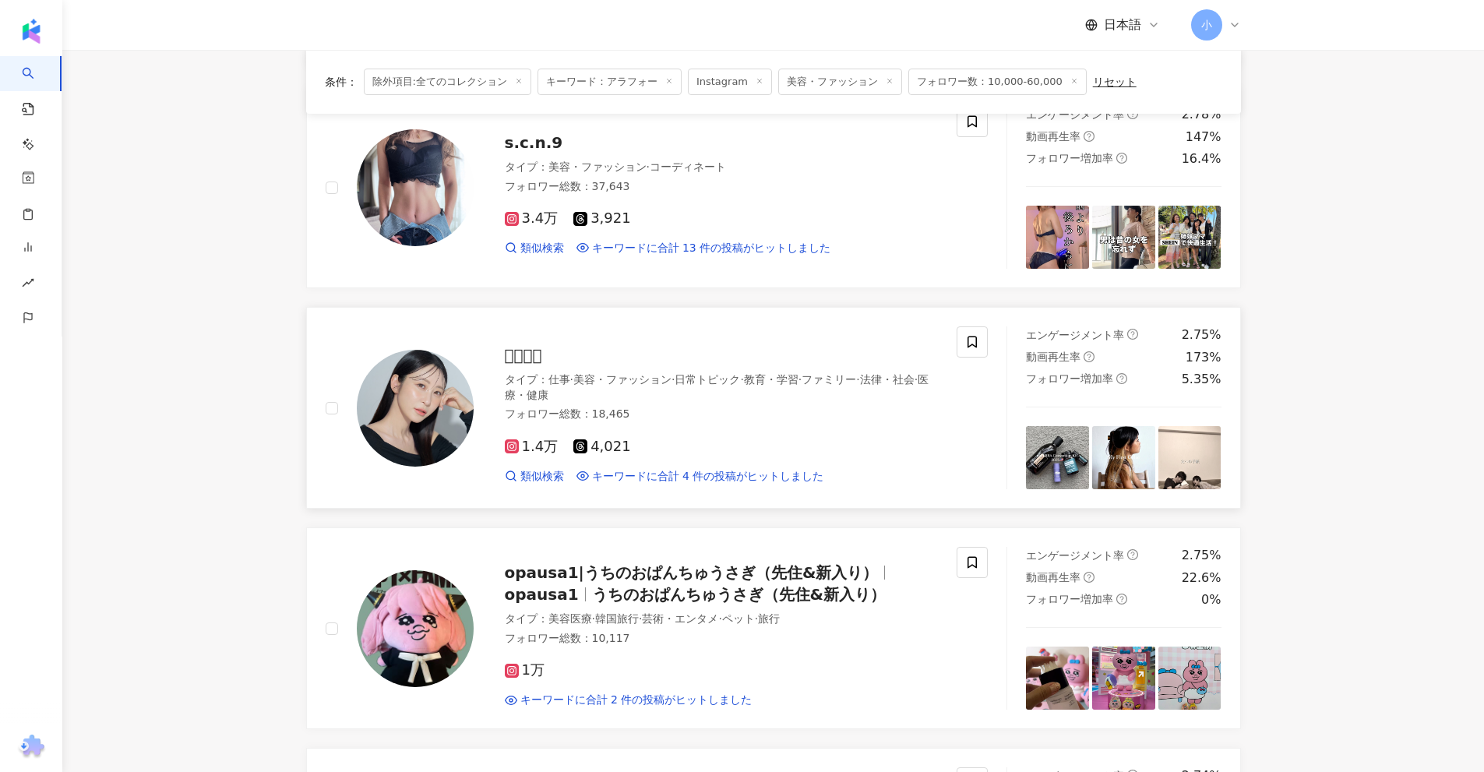
click at [529, 358] on span "𝓂𝒶𝒾𓆏" at bounding box center [523, 355] width 37 height 19
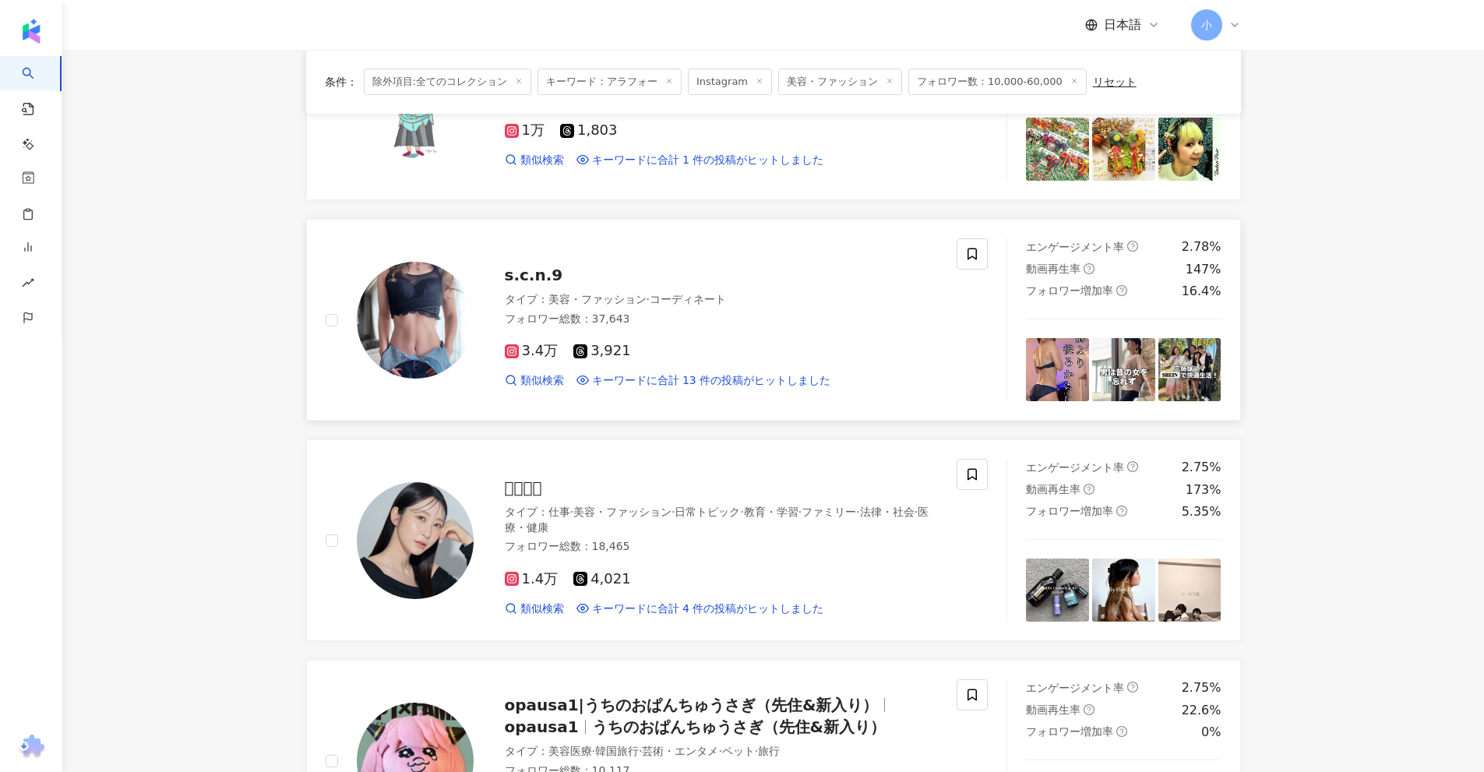
scroll to position [657, 0]
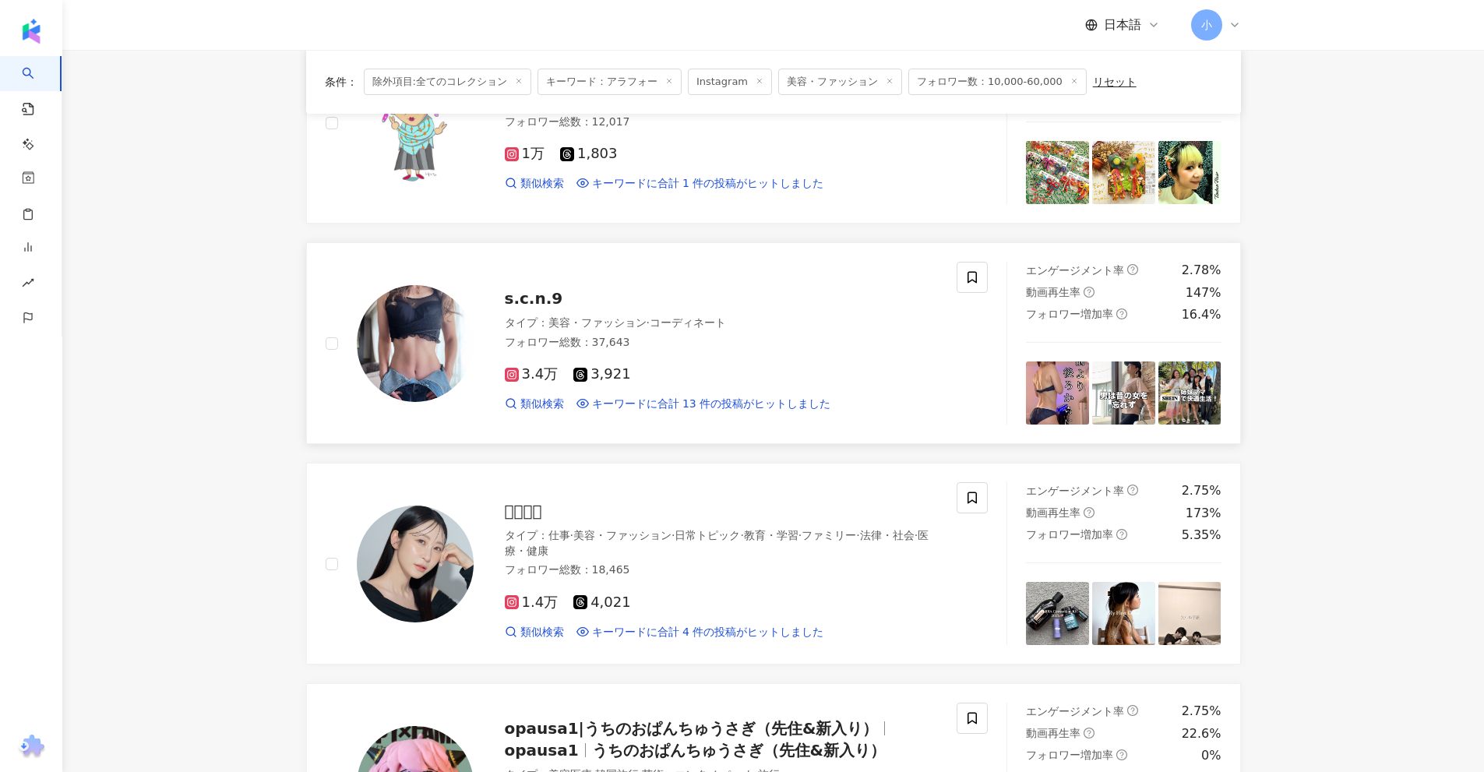
click at [529, 296] on span "s.c.n.9" at bounding box center [534, 298] width 58 height 19
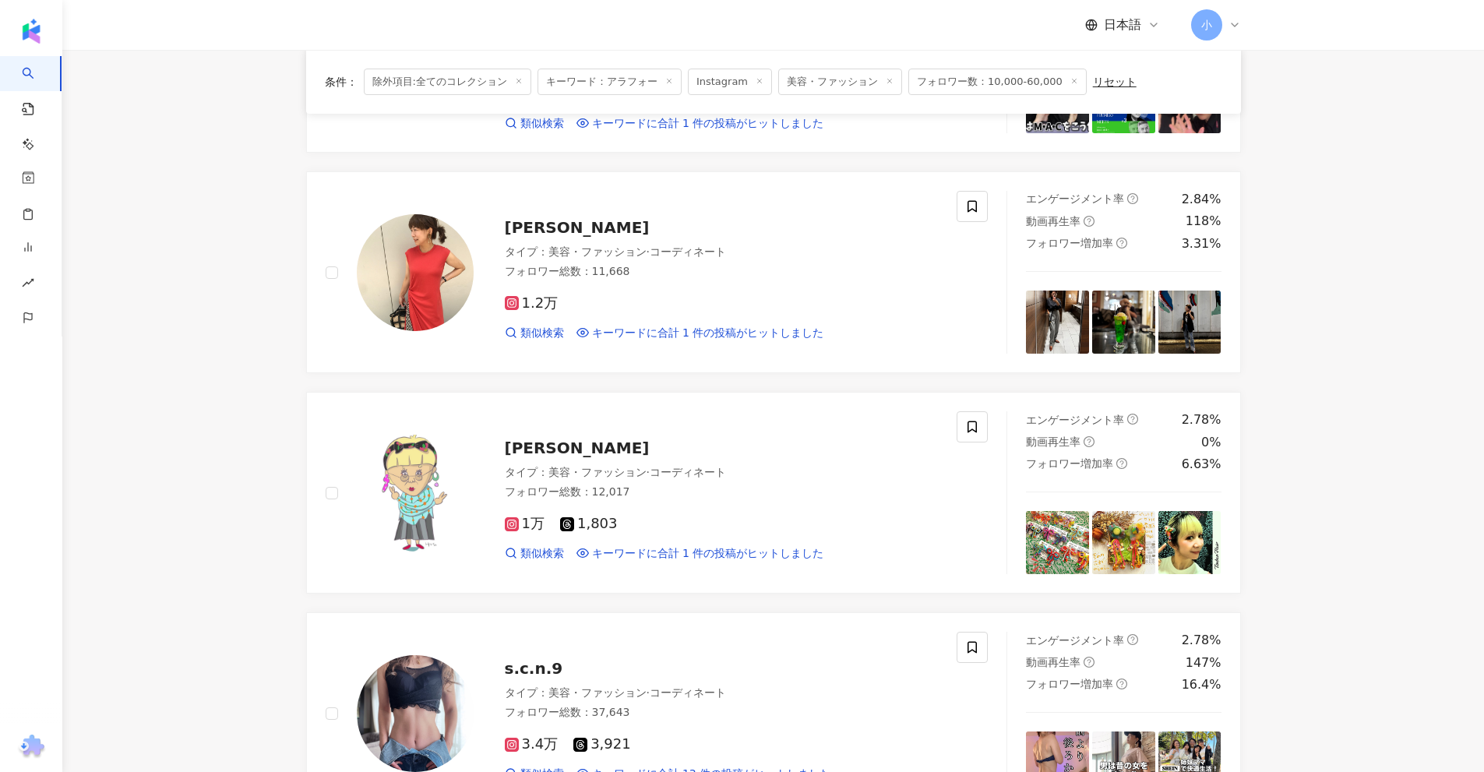
scroll to position [268, 0]
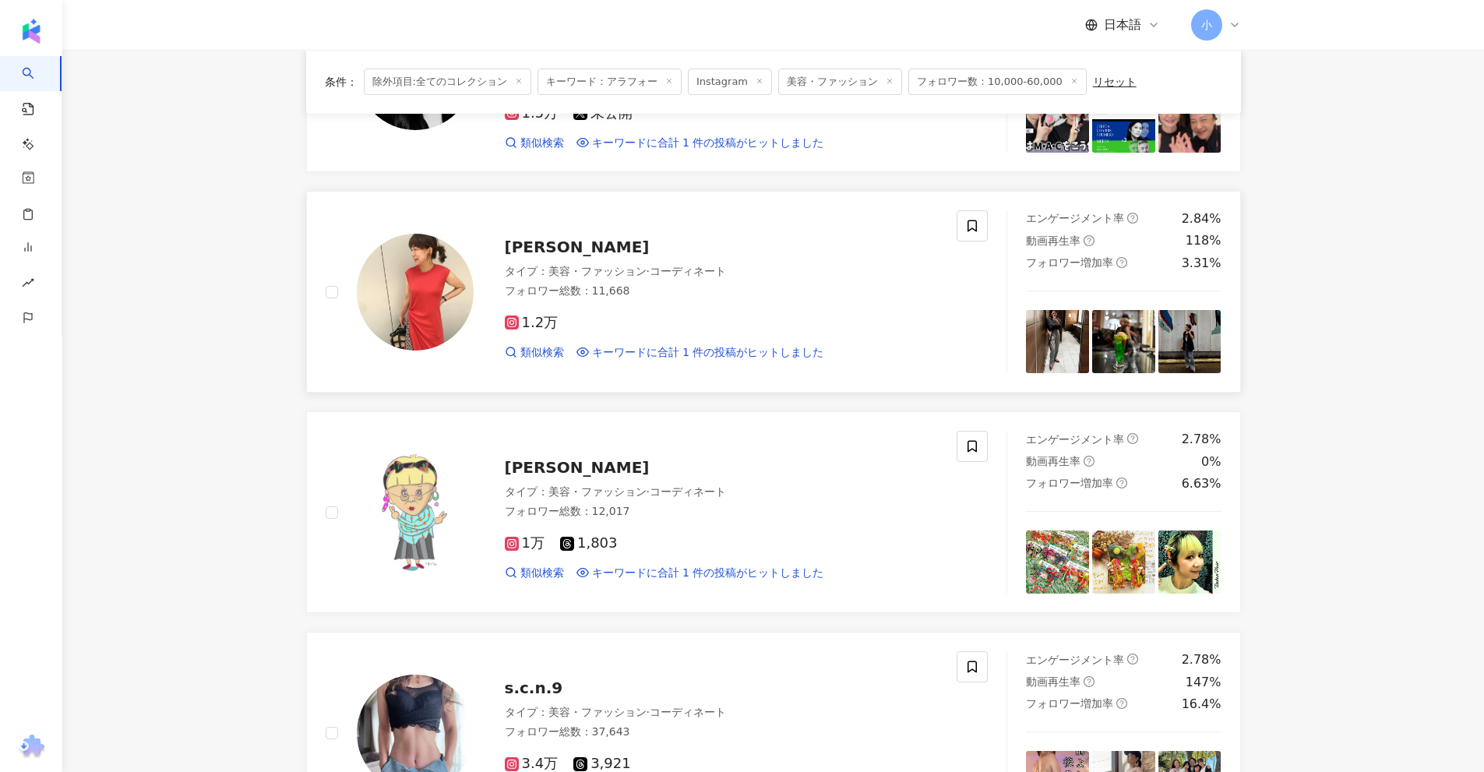
click at [548, 241] on span "鈴木仁美" at bounding box center [577, 247] width 145 height 19
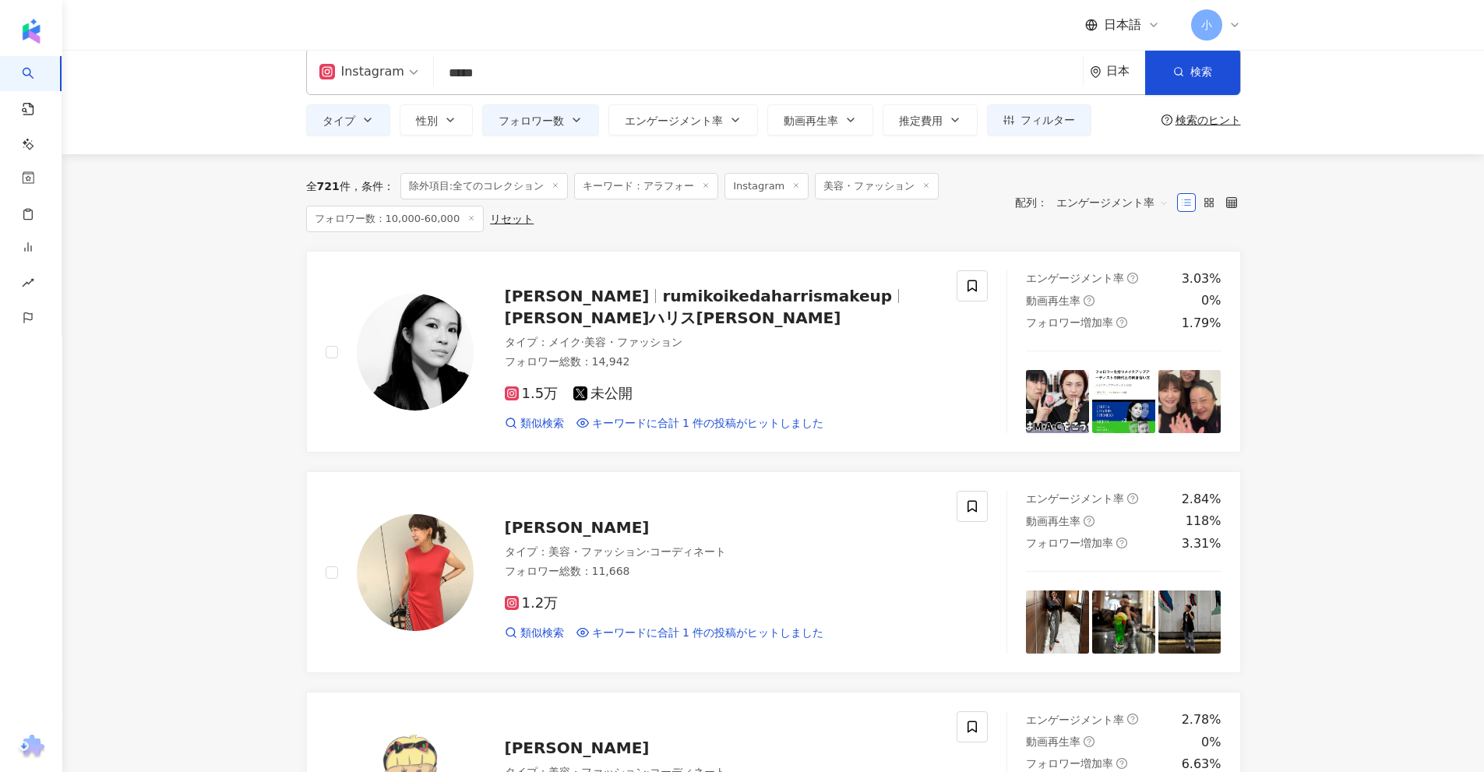
scroll to position [0, 0]
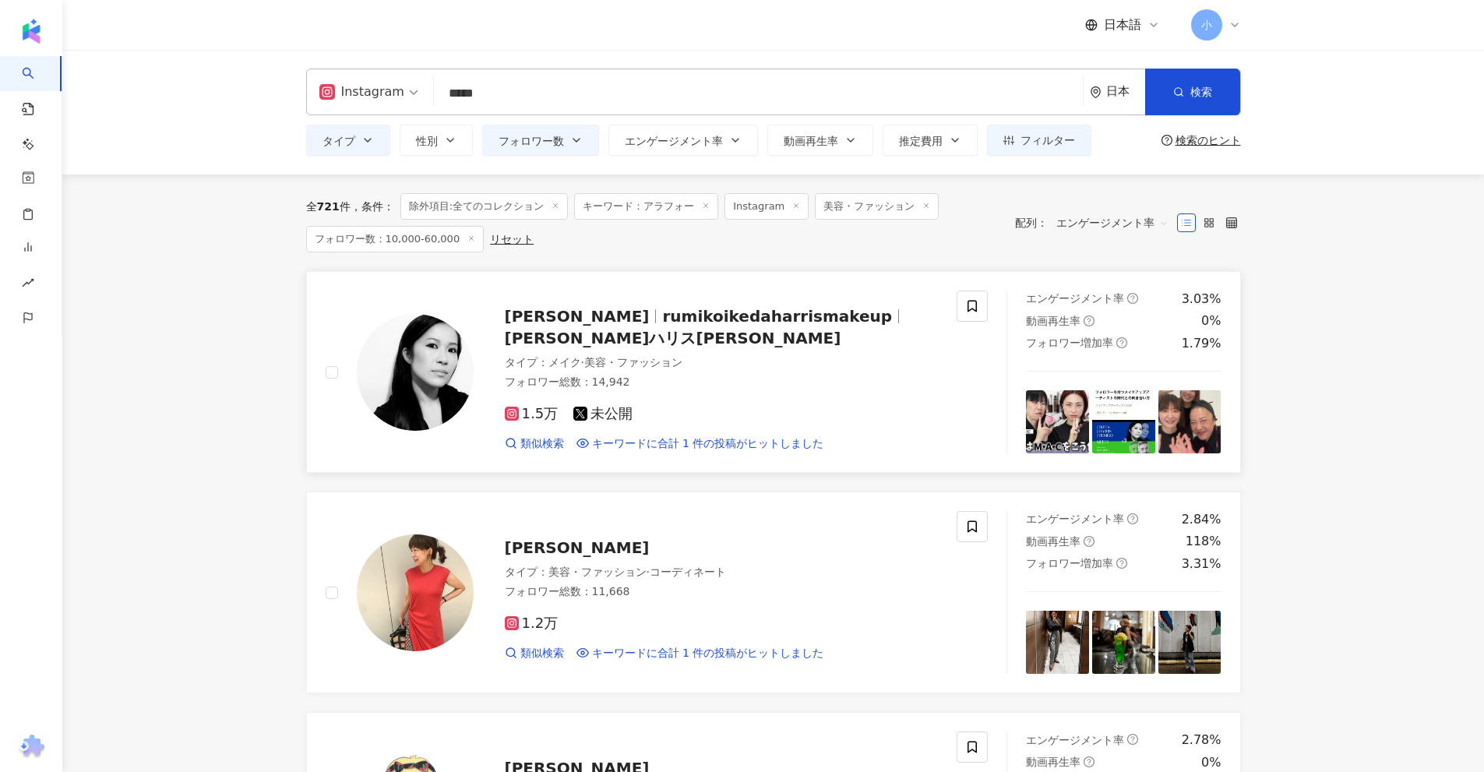
click at [830, 316] on span "rumikoikedaharrismakeup" at bounding box center [777, 316] width 230 height 19
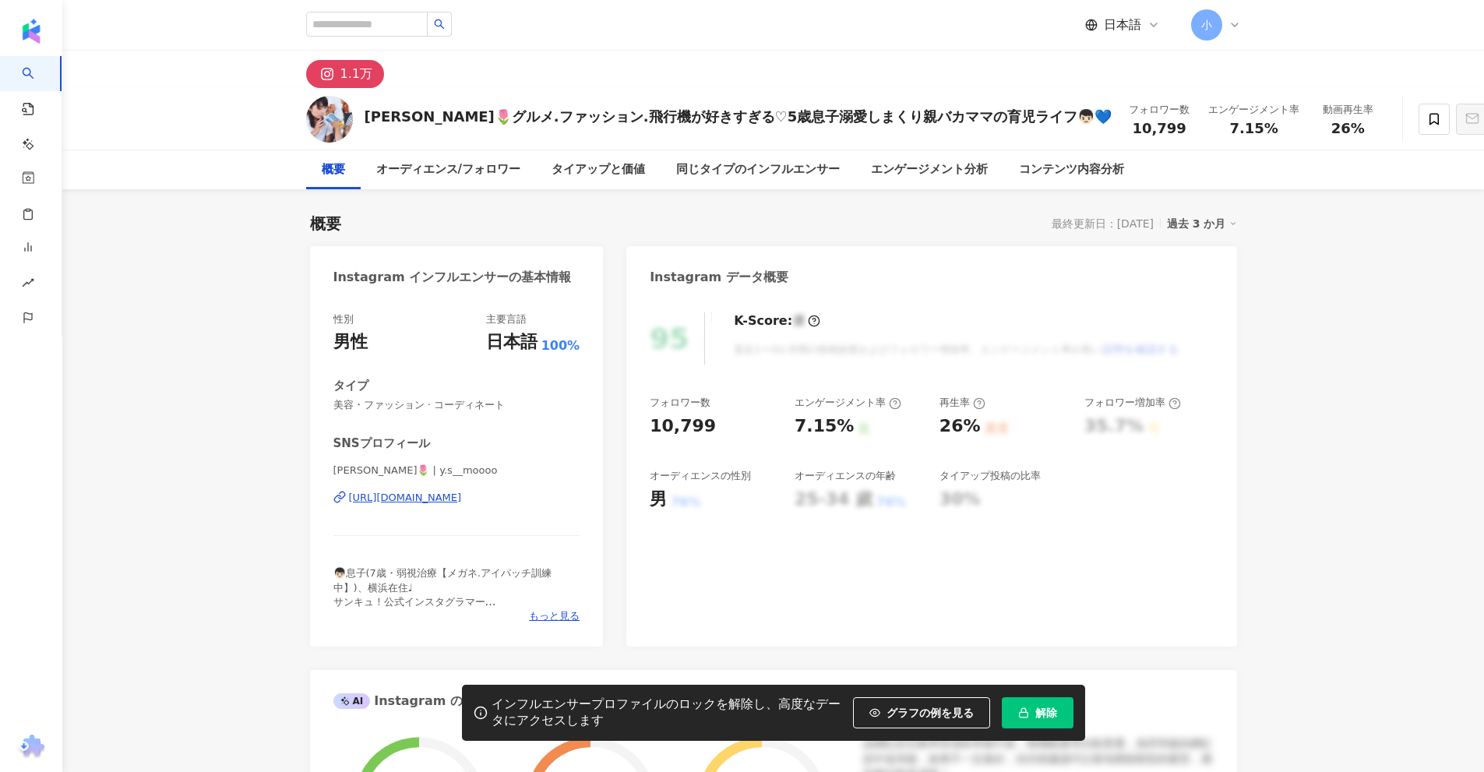
click at [462, 499] on div "https://www.instagram.com/y.s__moooo/" at bounding box center [405, 498] width 113 height 14
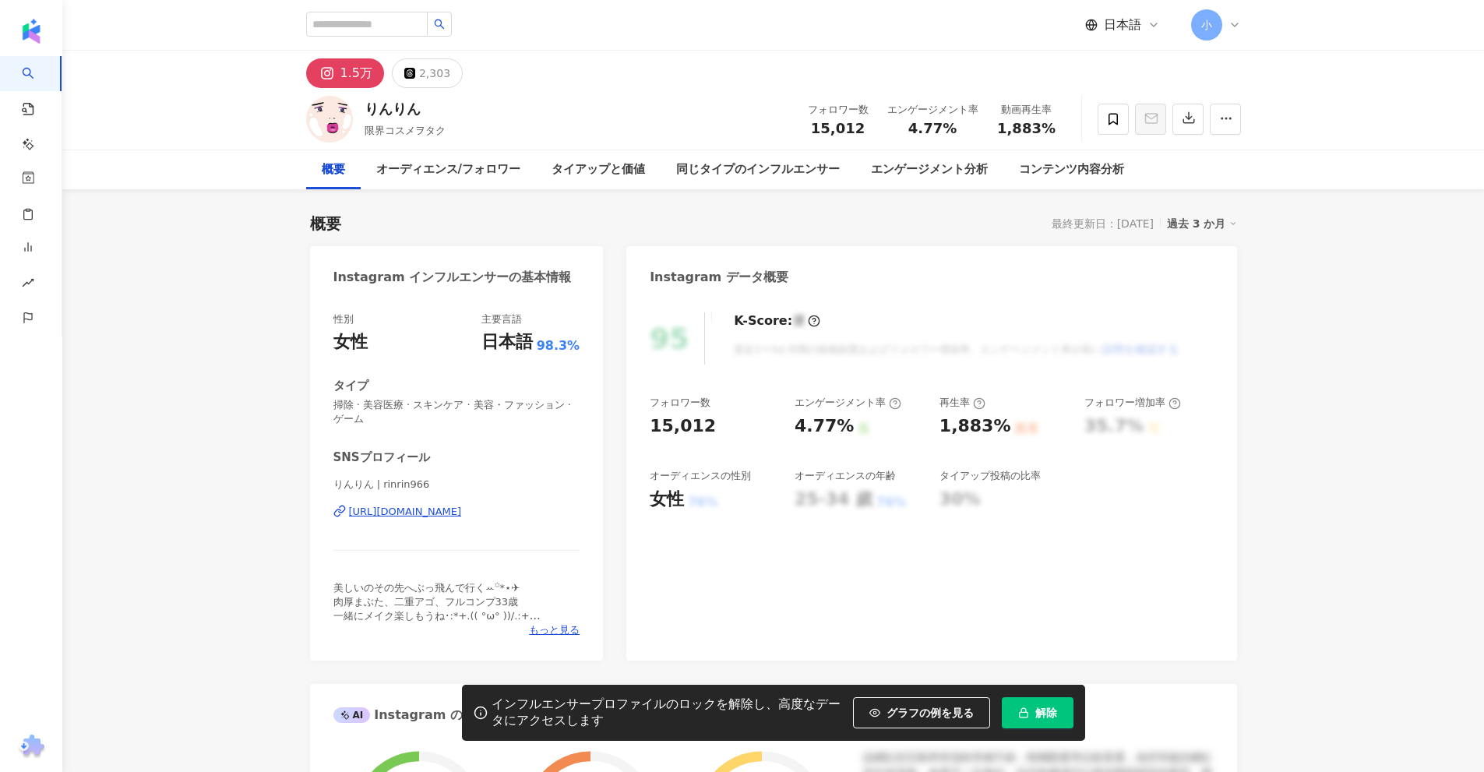
click at [462, 514] on div "https://www.instagram.com/rinrin966/" at bounding box center [405, 512] width 113 height 14
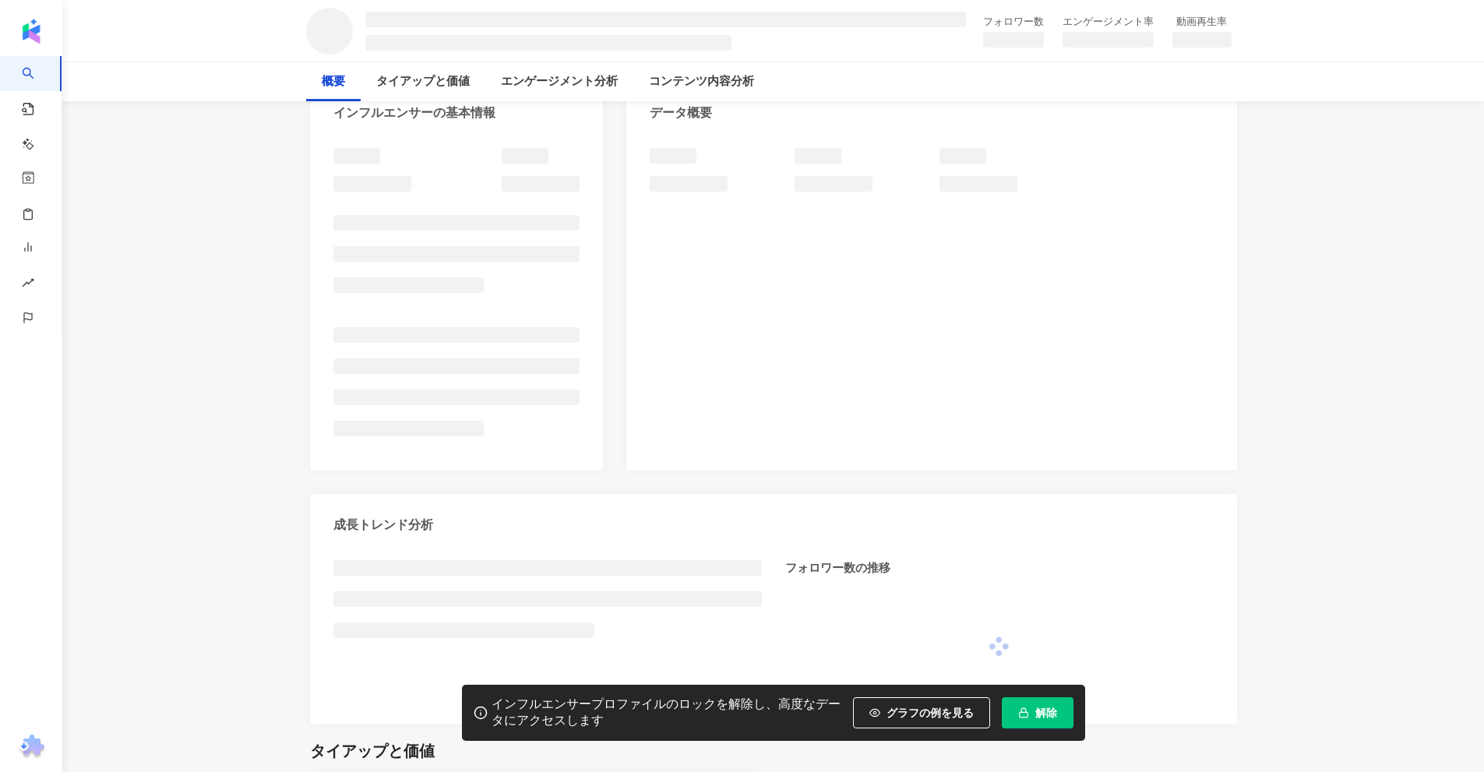
scroll to position [312, 0]
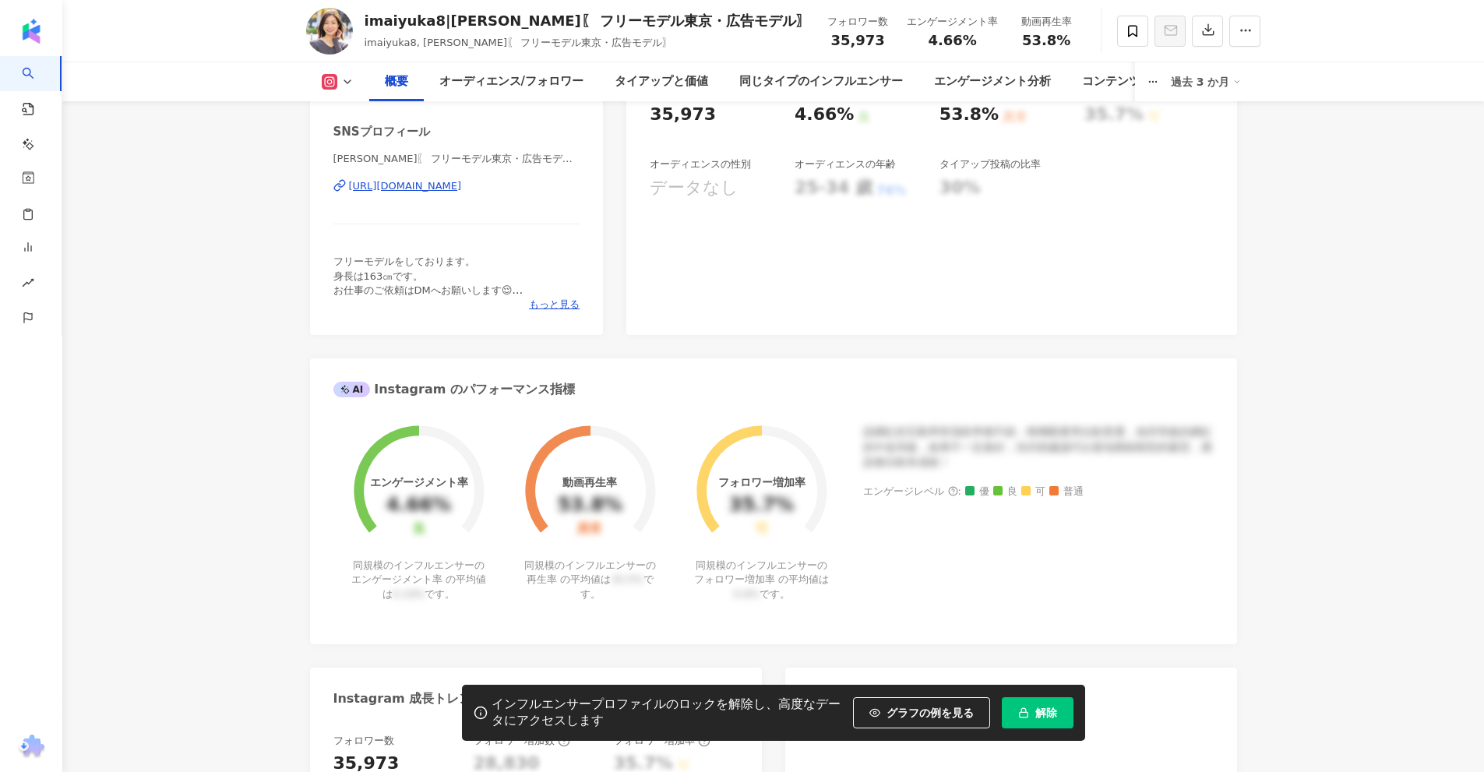
click at [462, 182] on div "https://www.instagram.com/imaiyuka8" at bounding box center [405, 186] width 113 height 14
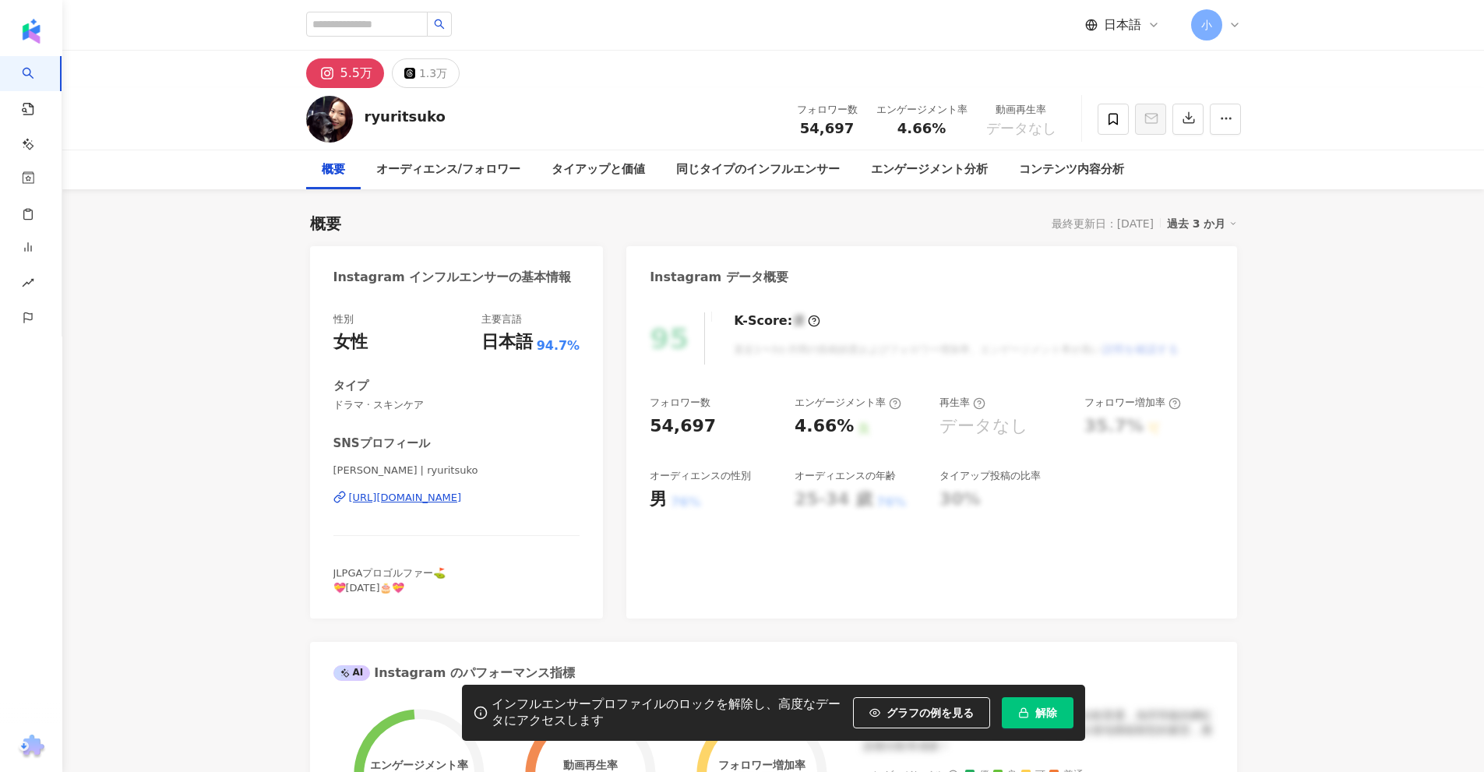
click at [447, 498] on div "https://www.instagram.com/ryuritsuko/" at bounding box center [405, 498] width 113 height 14
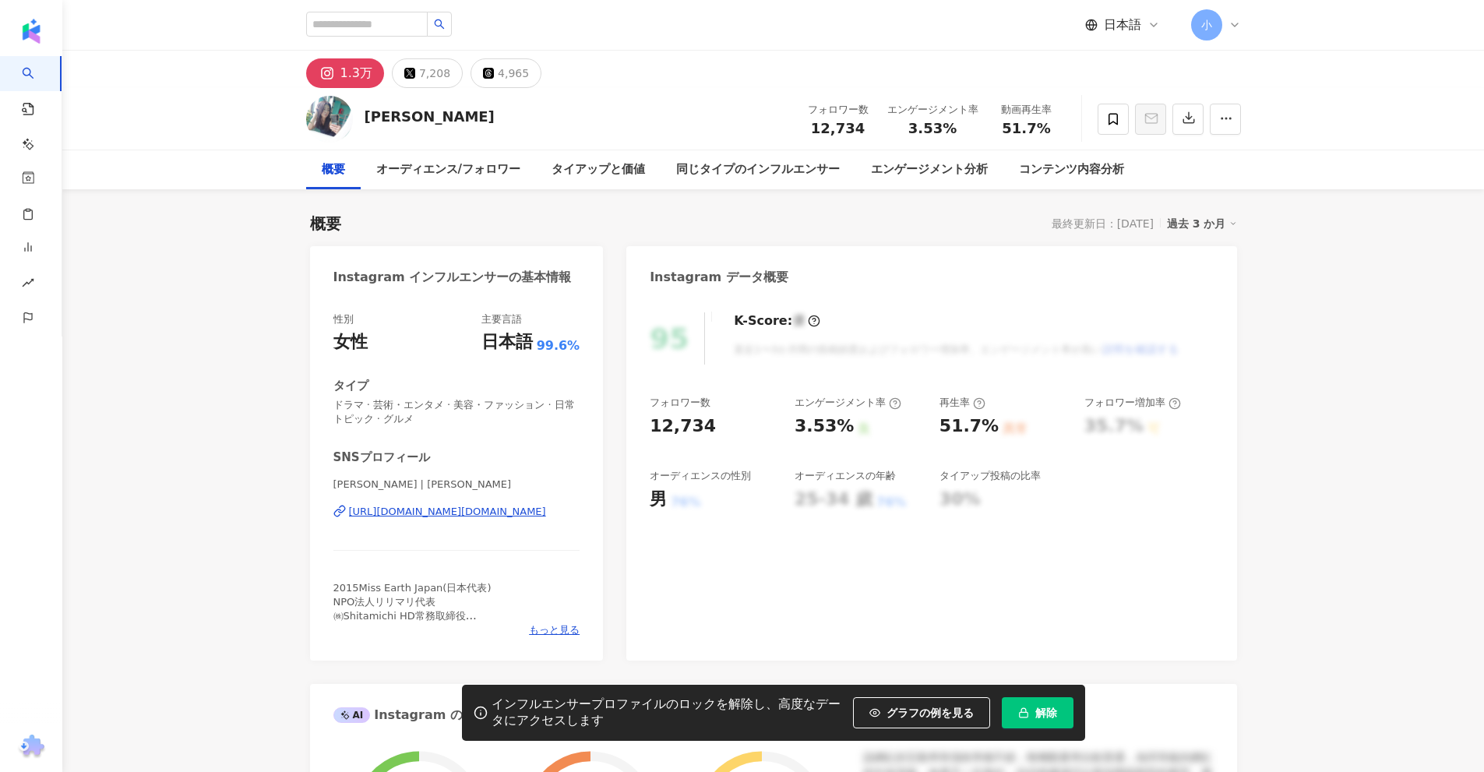
click at [486, 512] on div "https://www.instagram.com/ayano.yamada/" at bounding box center [447, 512] width 197 height 14
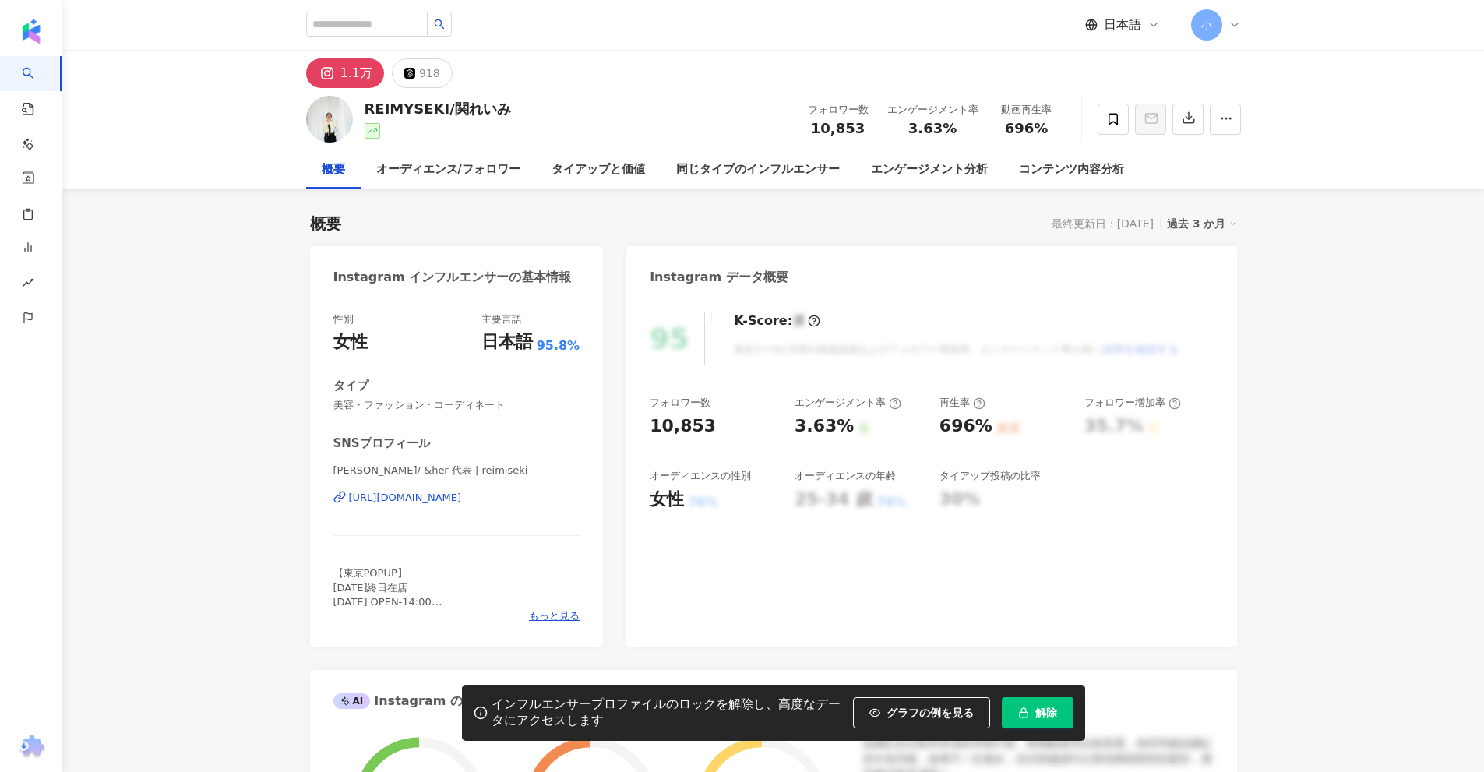
click at [460, 499] on div "https://www.instagram.com/reimiseki/" at bounding box center [405, 498] width 113 height 14
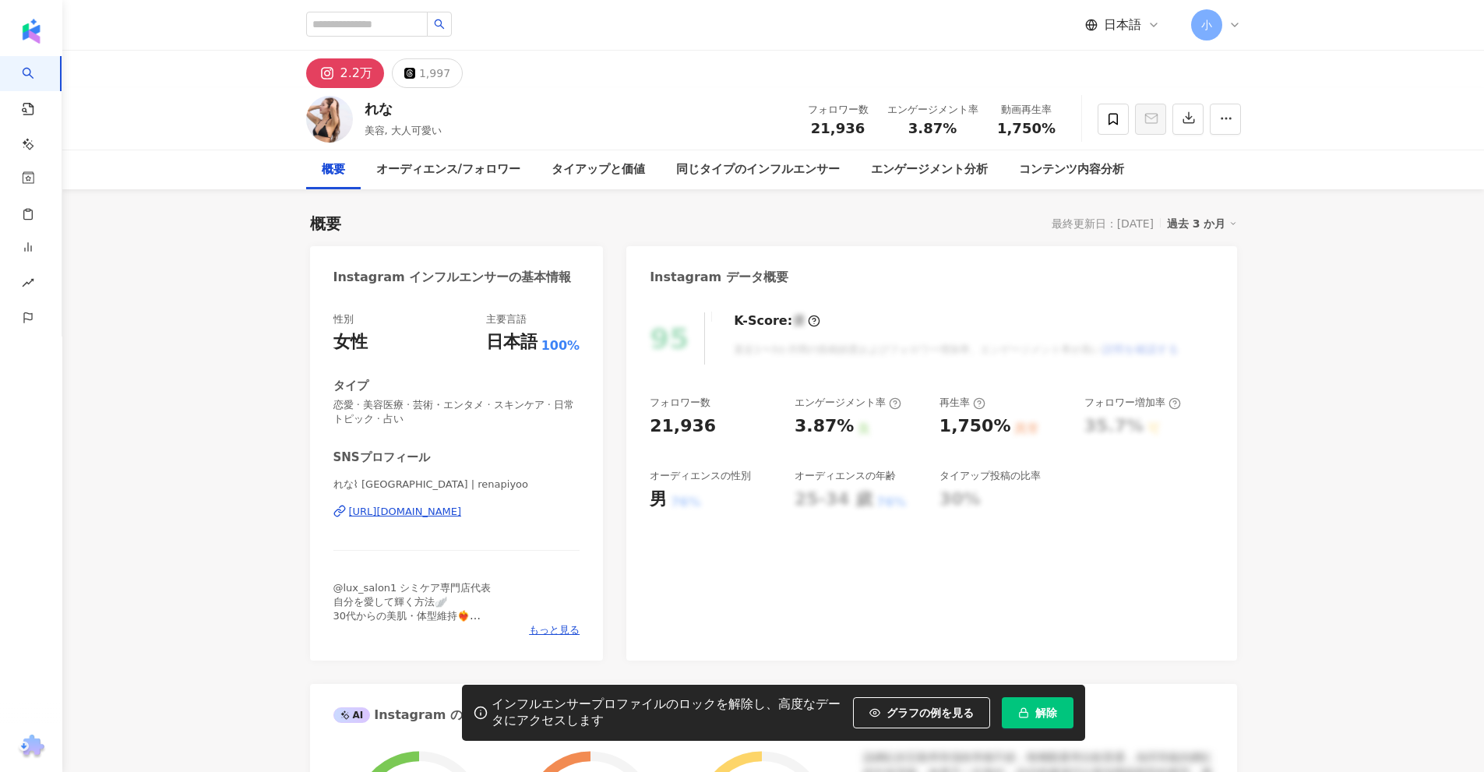
click at [462, 513] on div "https://www.instagram.com/renapiyoo/" at bounding box center [405, 512] width 113 height 14
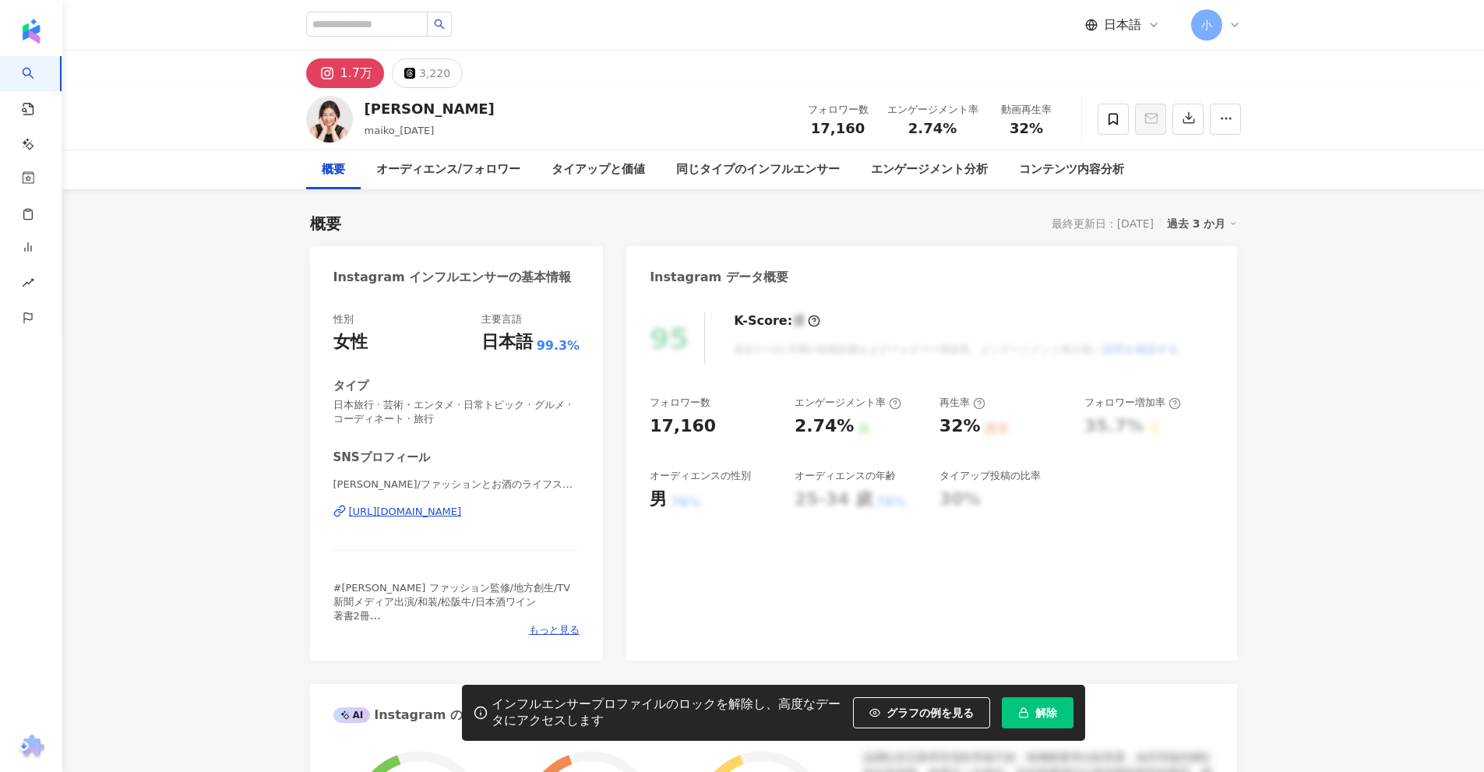
click at [462, 512] on div "[URL][DOMAIN_NAME]" at bounding box center [405, 512] width 113 height 14
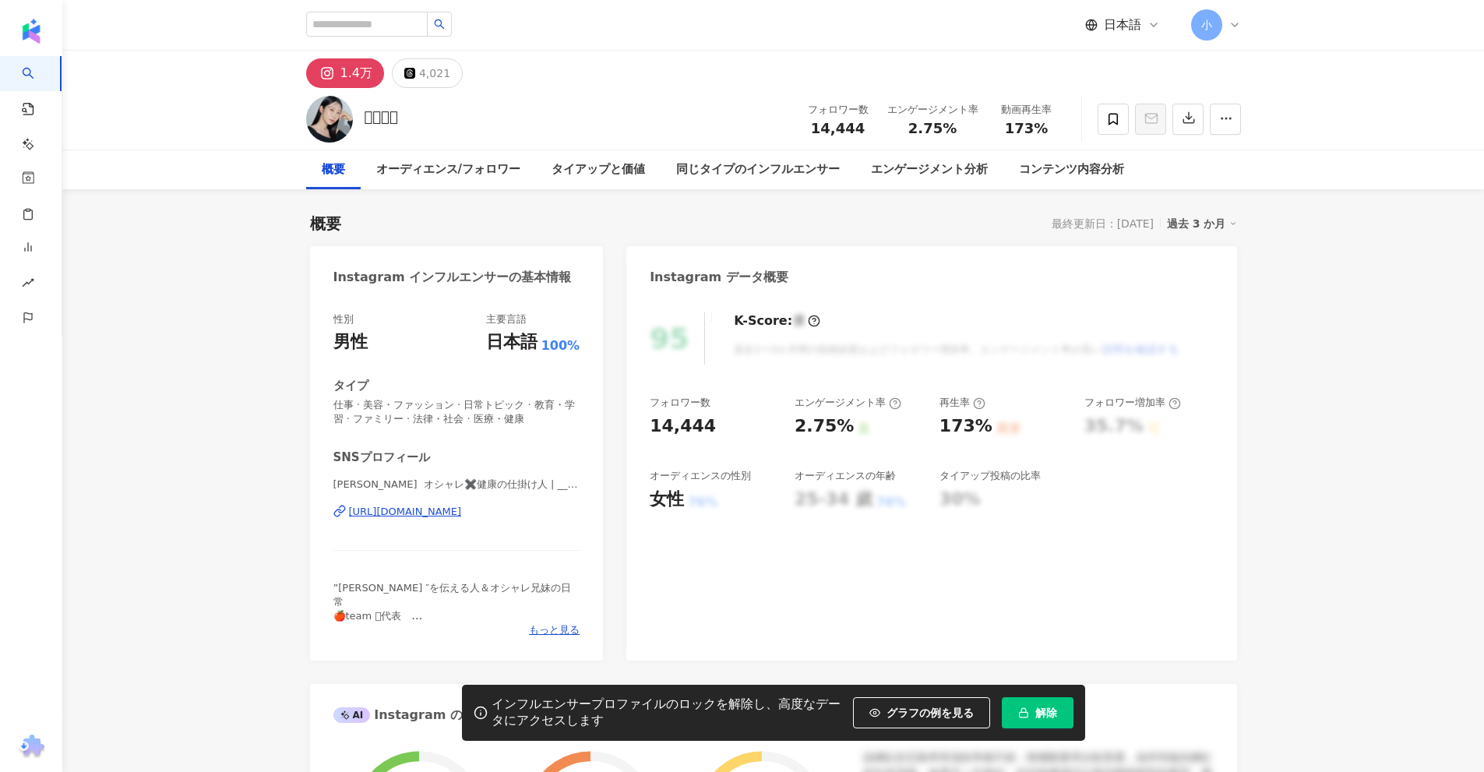
click at [462, 517] on div "https://www.instagram.com/__hiromio85/" at bounding box center [405, 512] width 113 height 14
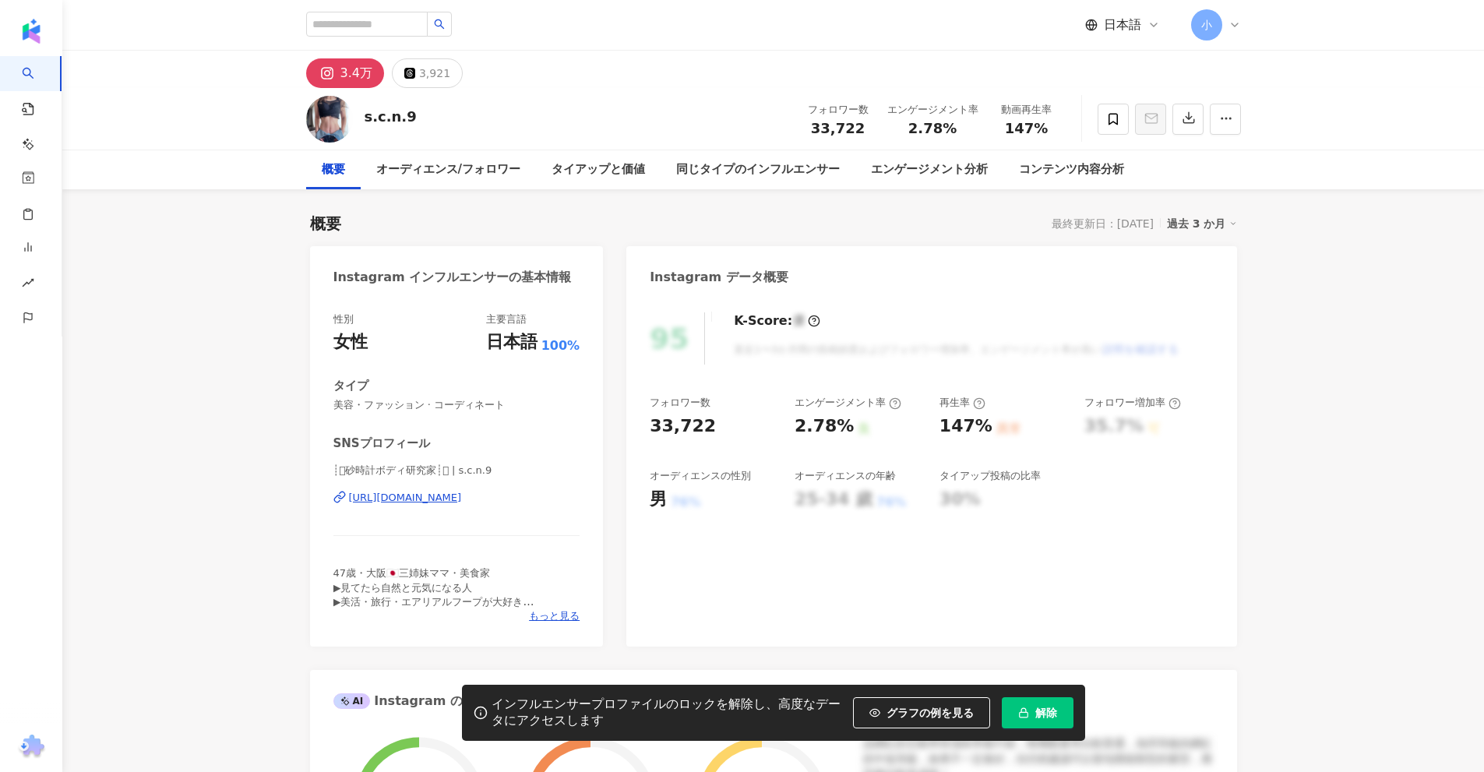
click at [461, 501] on div "https://www.instagram.com/s.c.n.9/" at bounding box center [405, 498] width 113 height 14
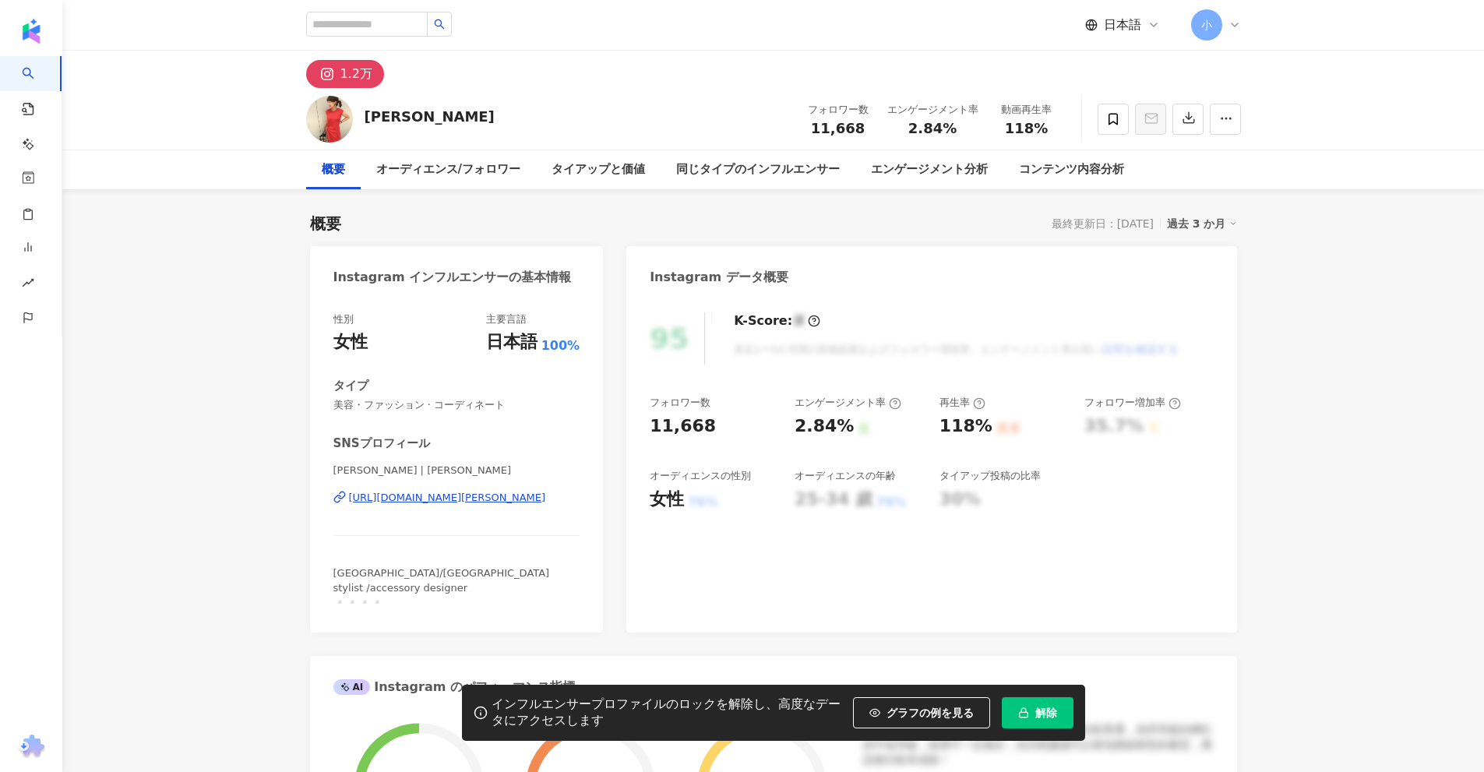
click at [454, 495] on div "[URL][DOMAIN_NAME][PERSON_NAME]" at bounding box center [447, 498] width 197 height 14
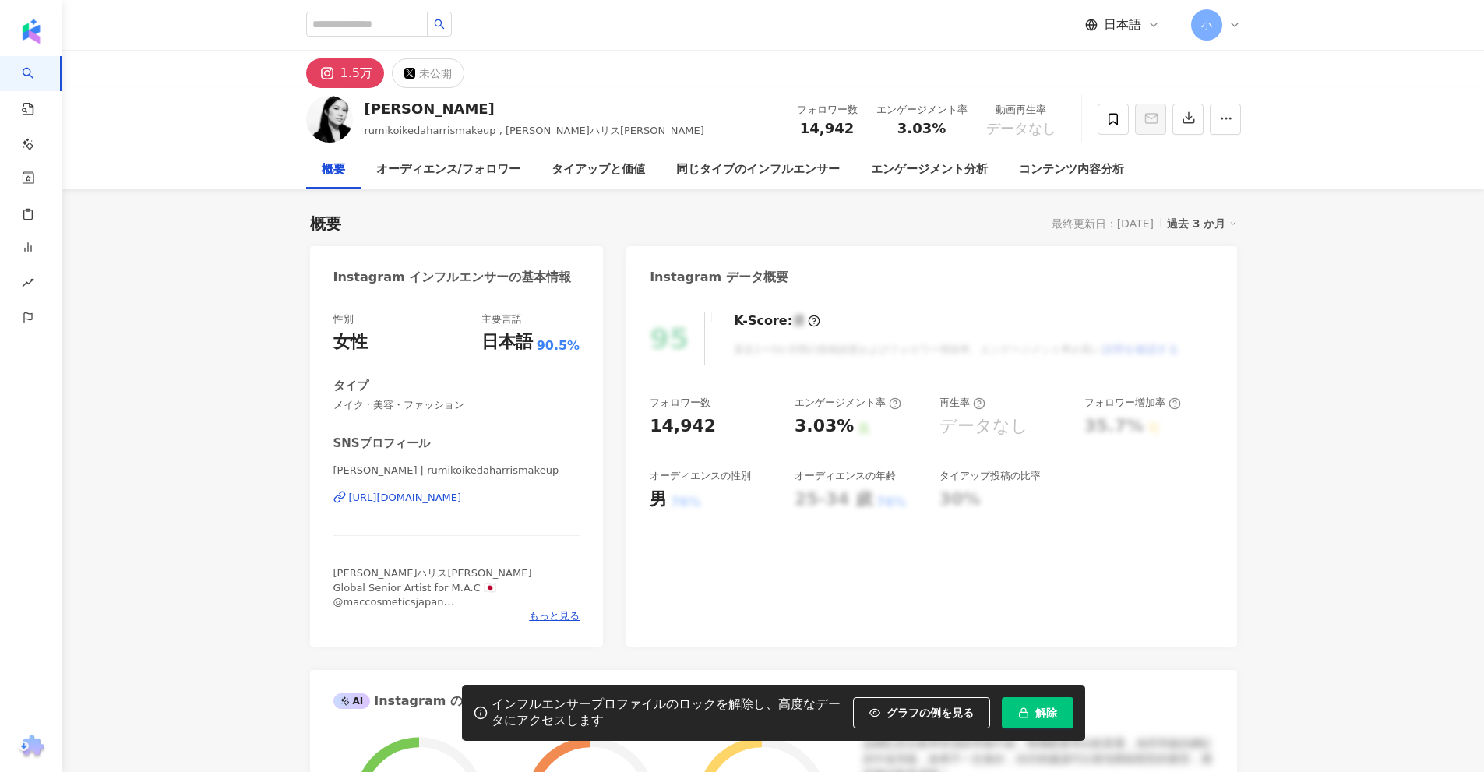
click at [462, 499] on div "[URL][DOMAIN_NAME]" at bounding box center [405, 498] width 113 height 14
